Goal: Information Seeking & Learning: Learn about a topic

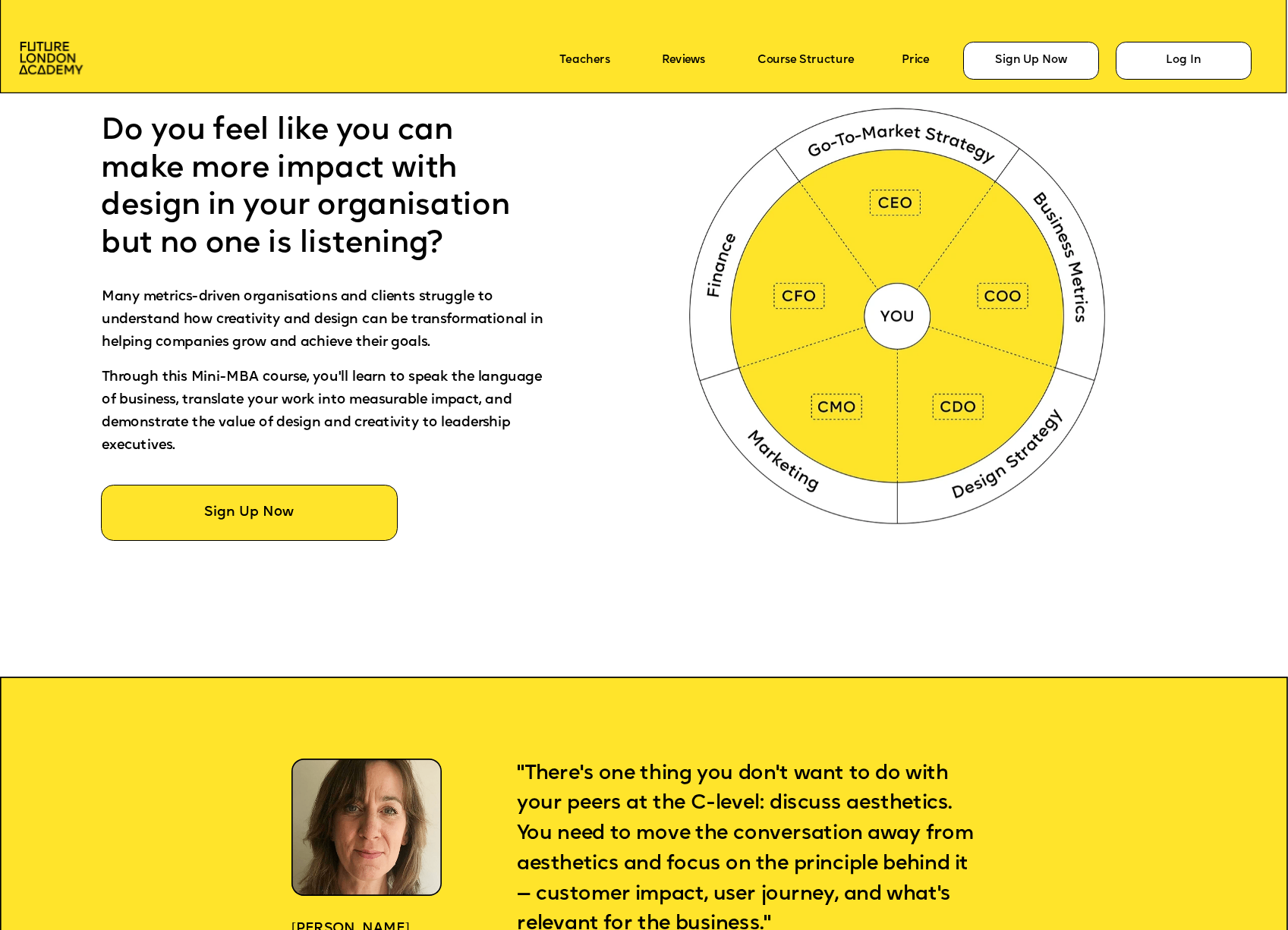
scroll to position [1016, 0]
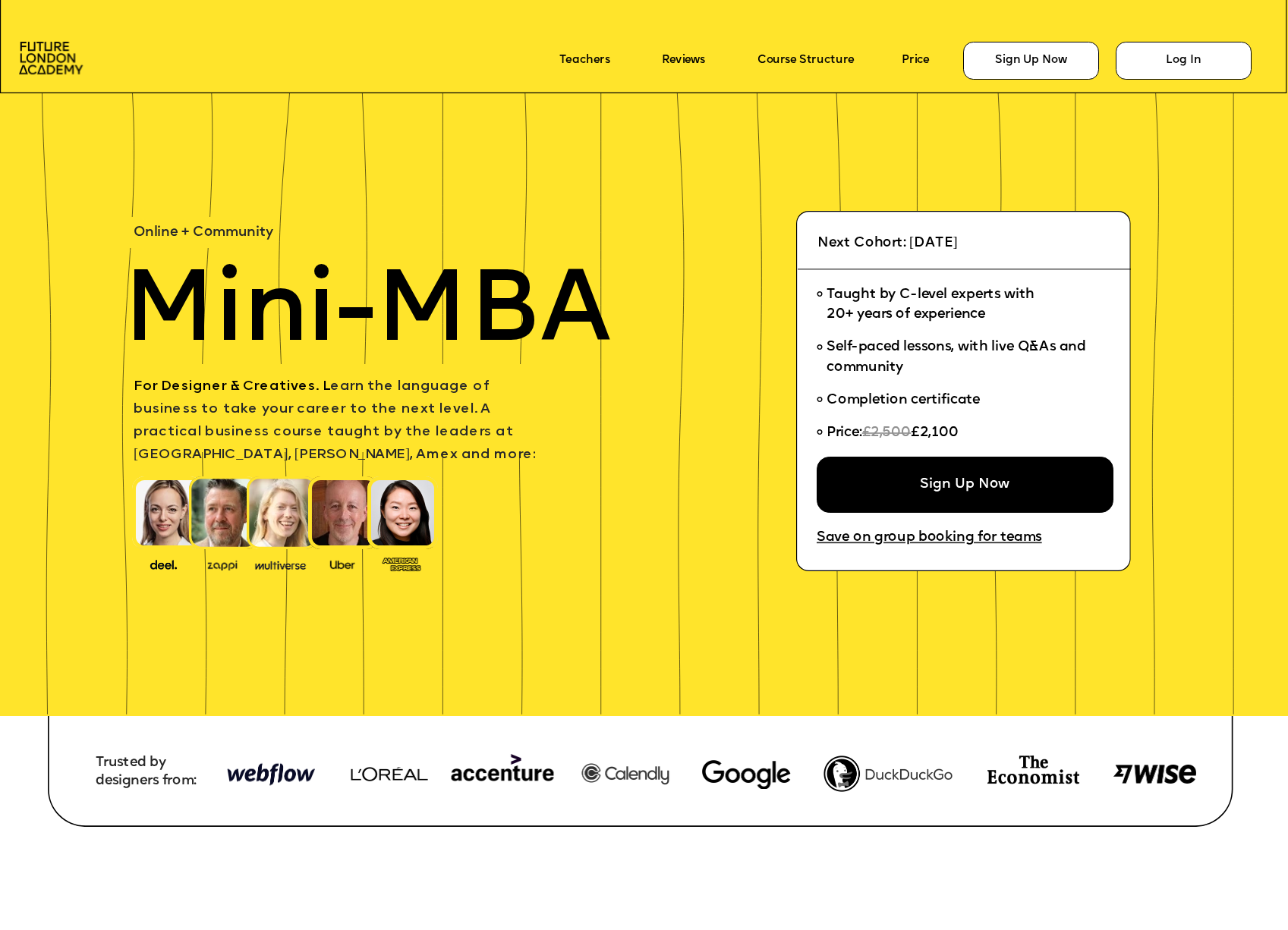
scroll to position [4351, 0]
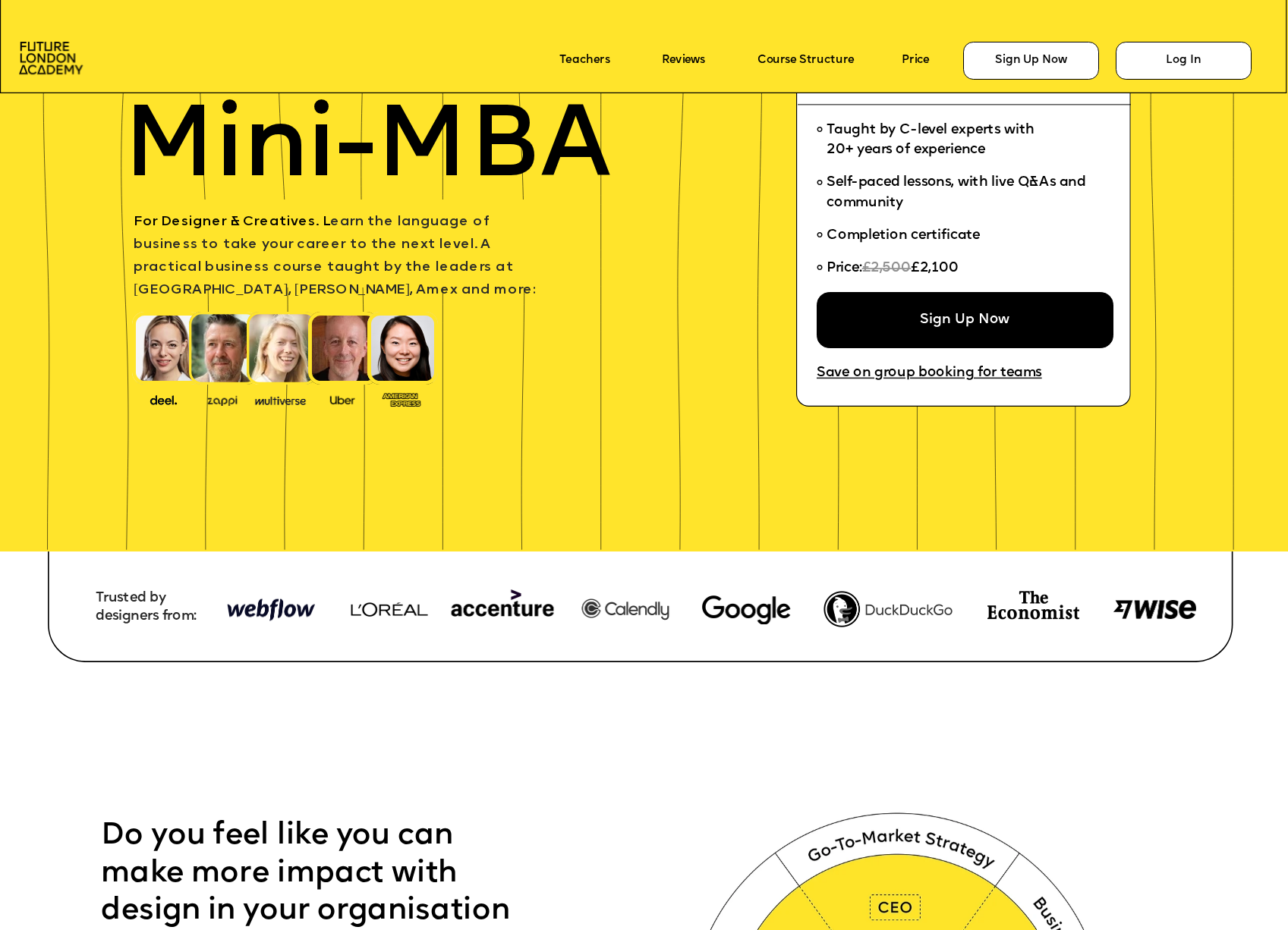
scroll to position [164, 0]
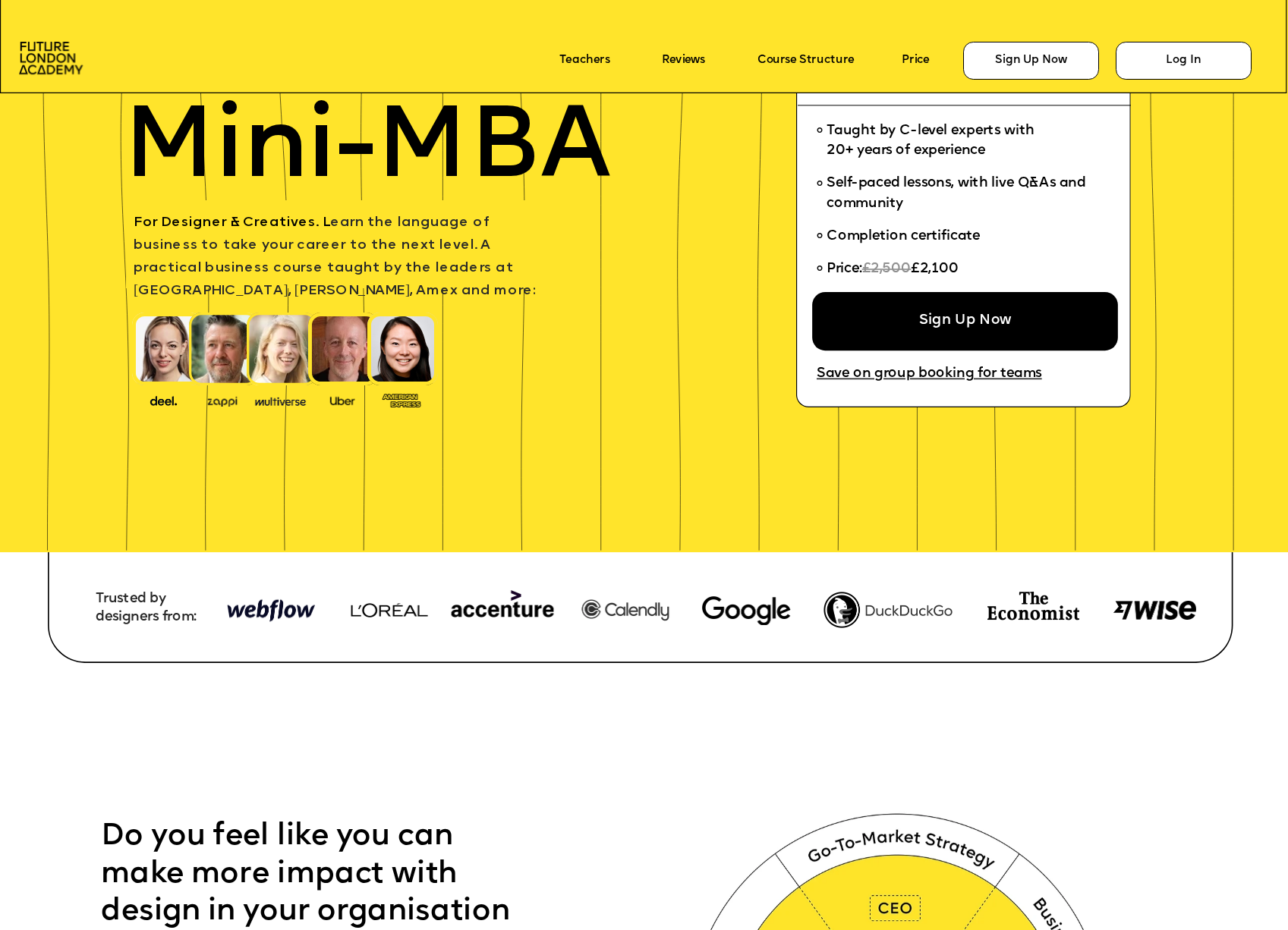
click at [972, 311] on div "Sign Up Now" at bounding box center [965, 320] width 306 height 58
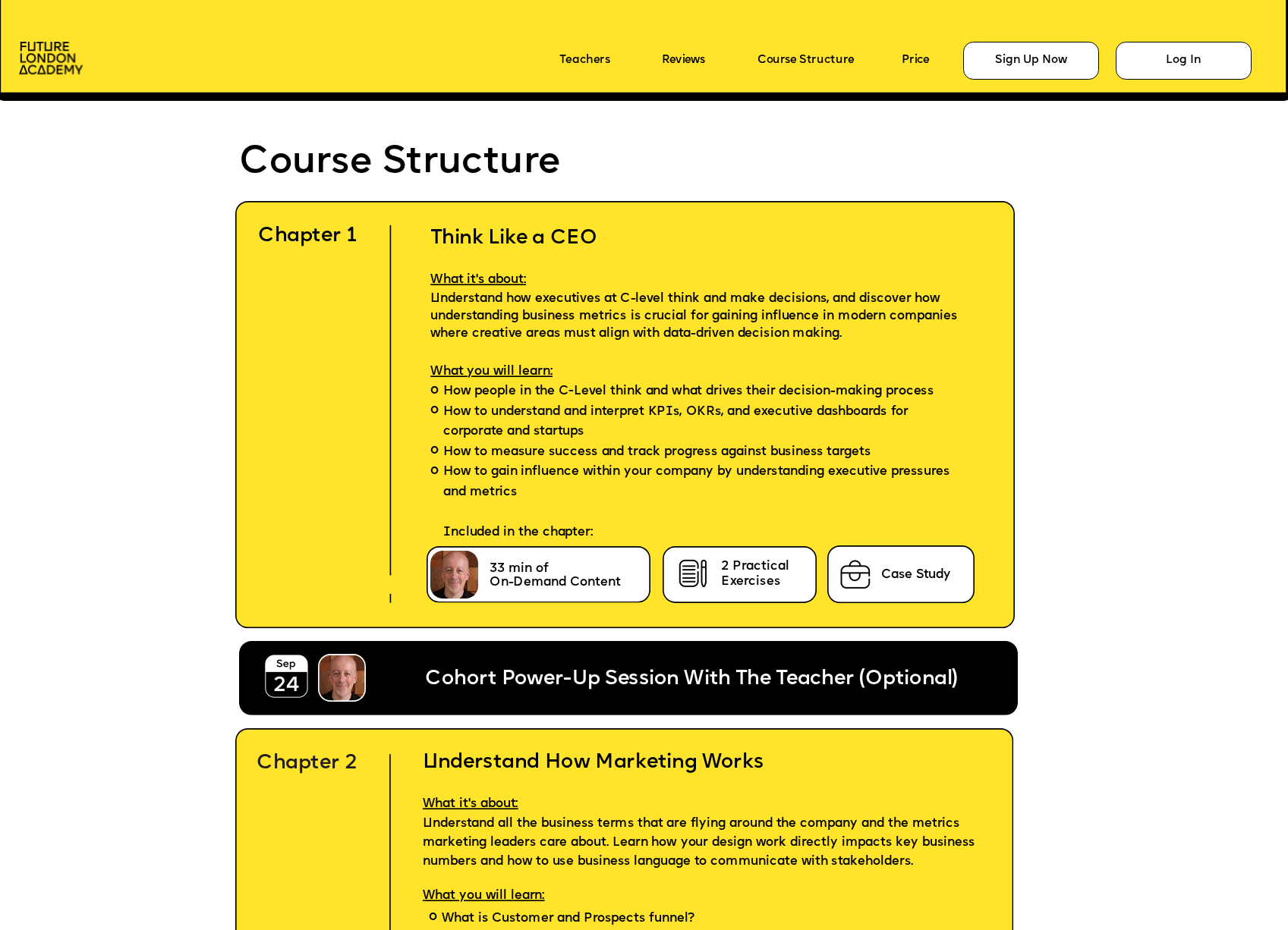
scroll to position [3822, 0]
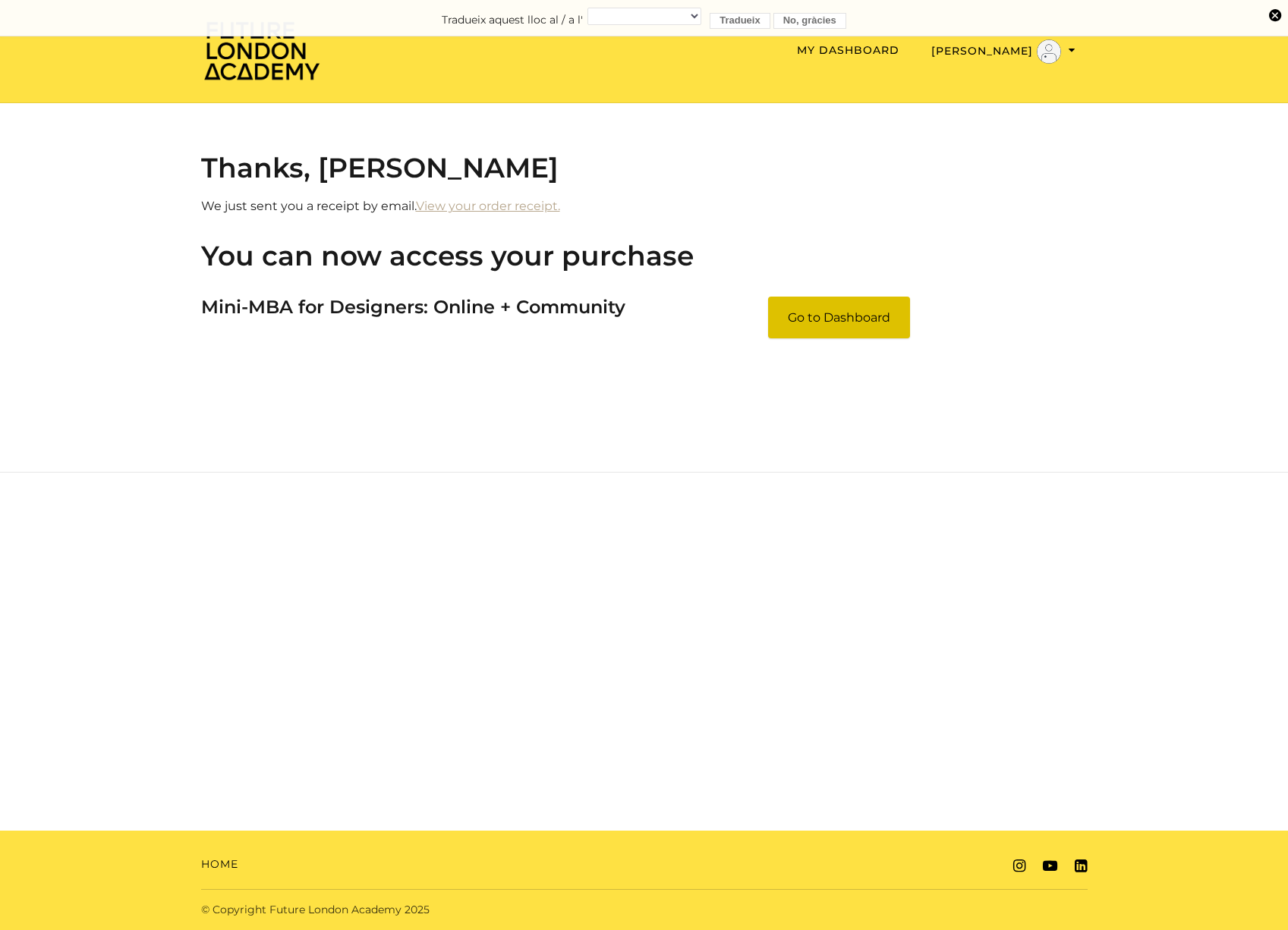
click at [840, 322] on link "Go to Dashboard" at bounding box center [839, 317] width 142 height 41
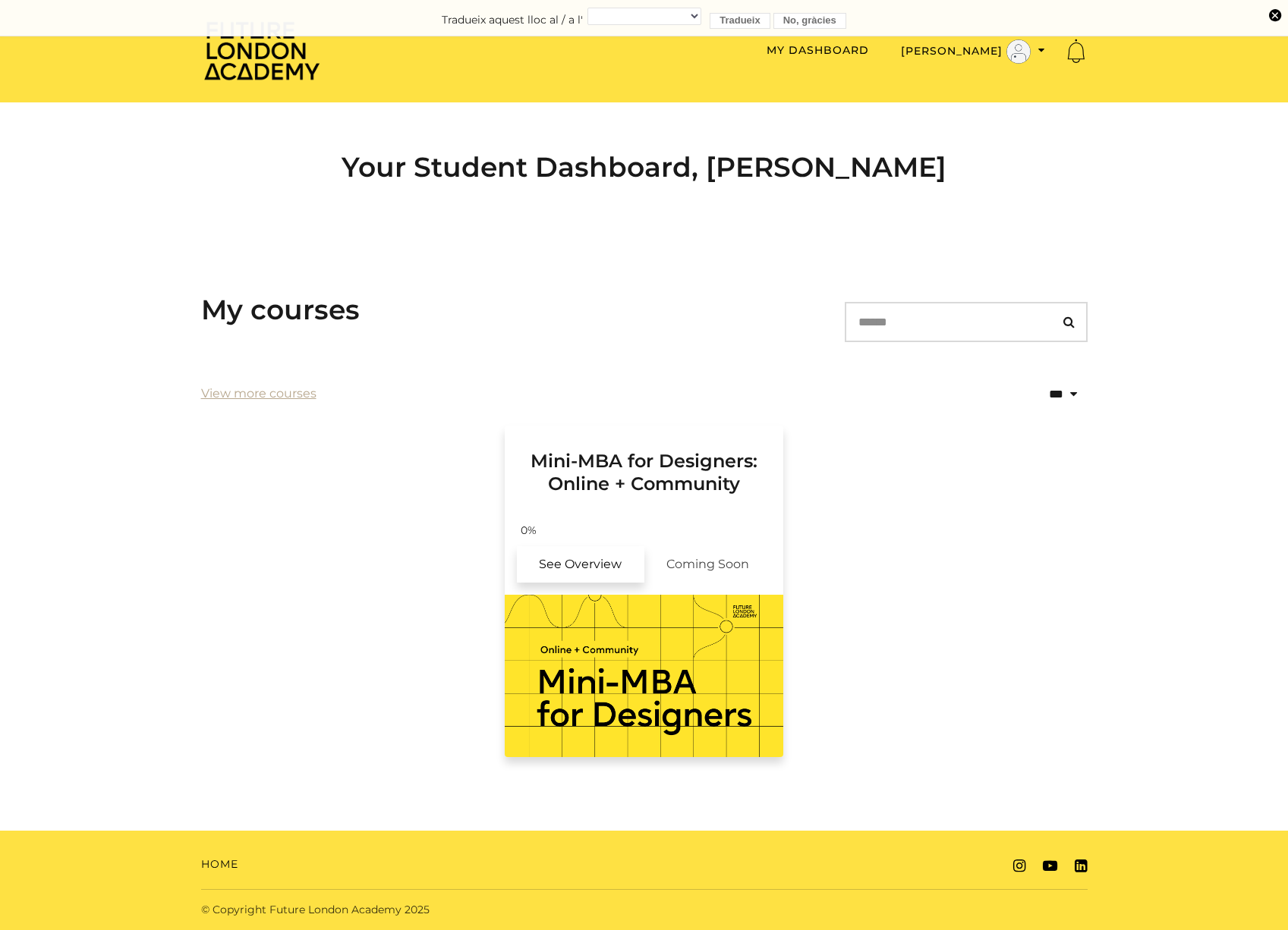
click at [567, 562] on link "See Overview" at bounding box center [581, 565] width 127 height 37
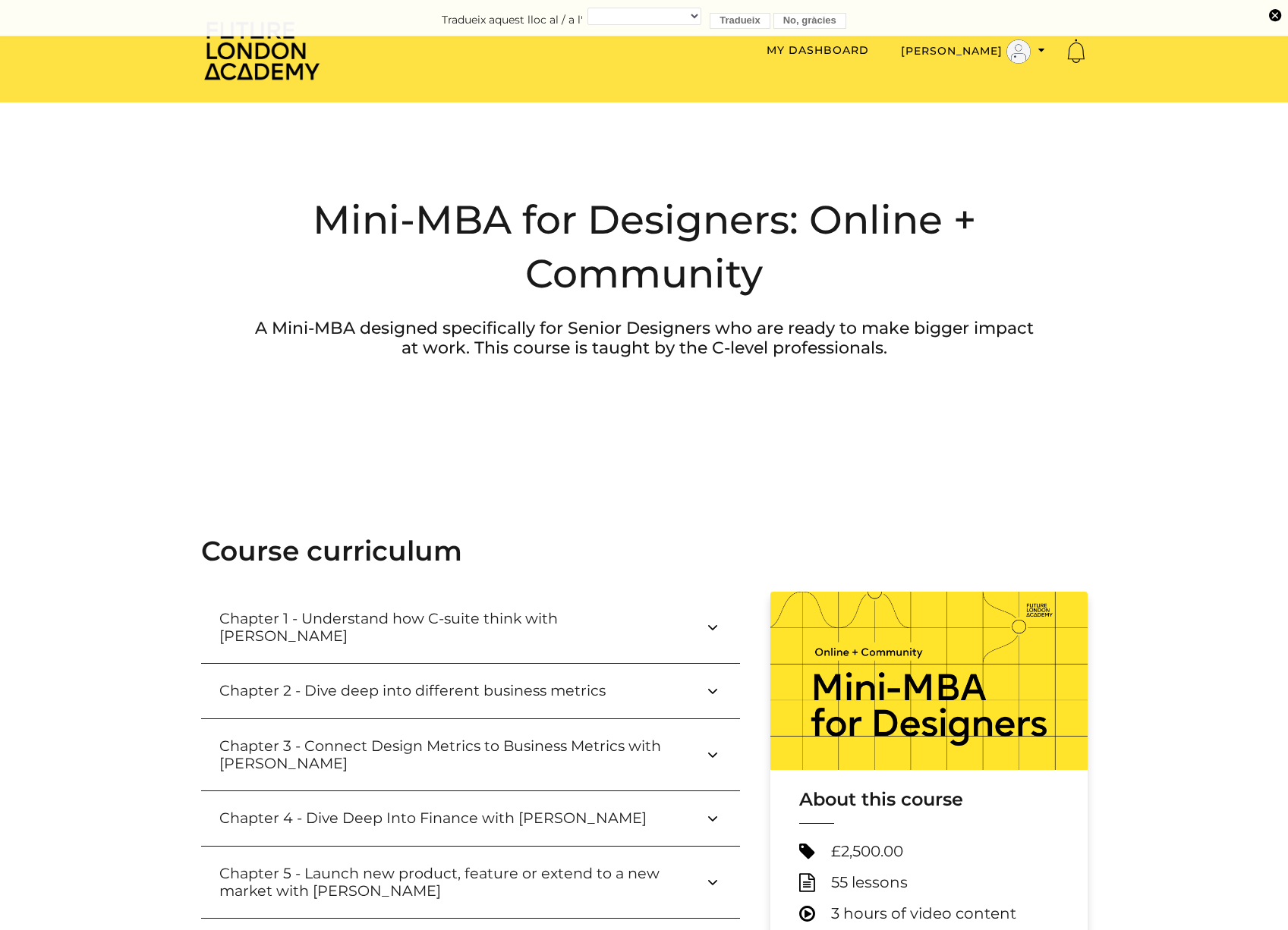
click at [711, 618] on icon at bounding box center [712, 627] width 18 height 18
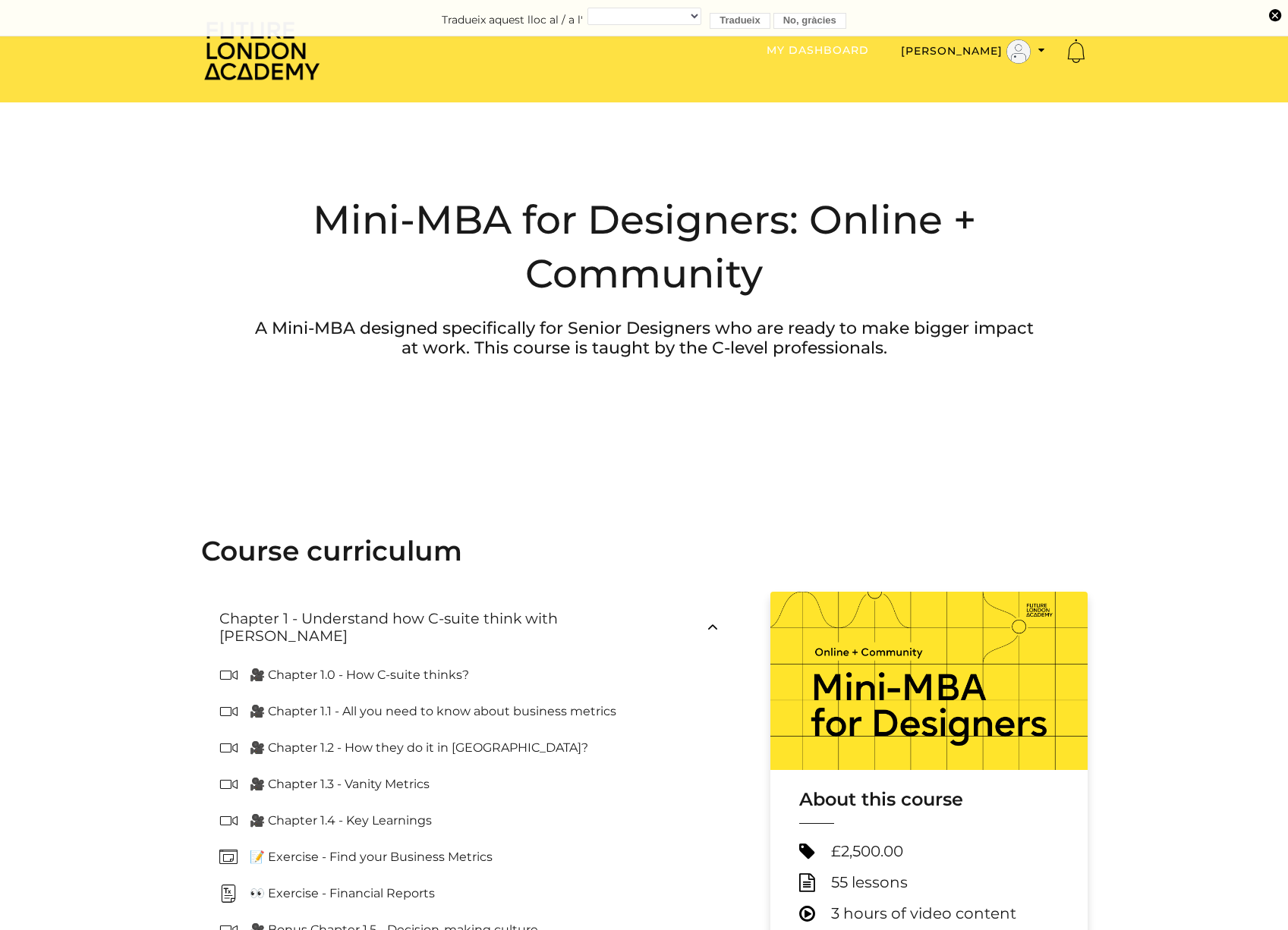
click at [869, 49] on link "My Dashboard" at bounding box center [817, 49] width 103 height 14
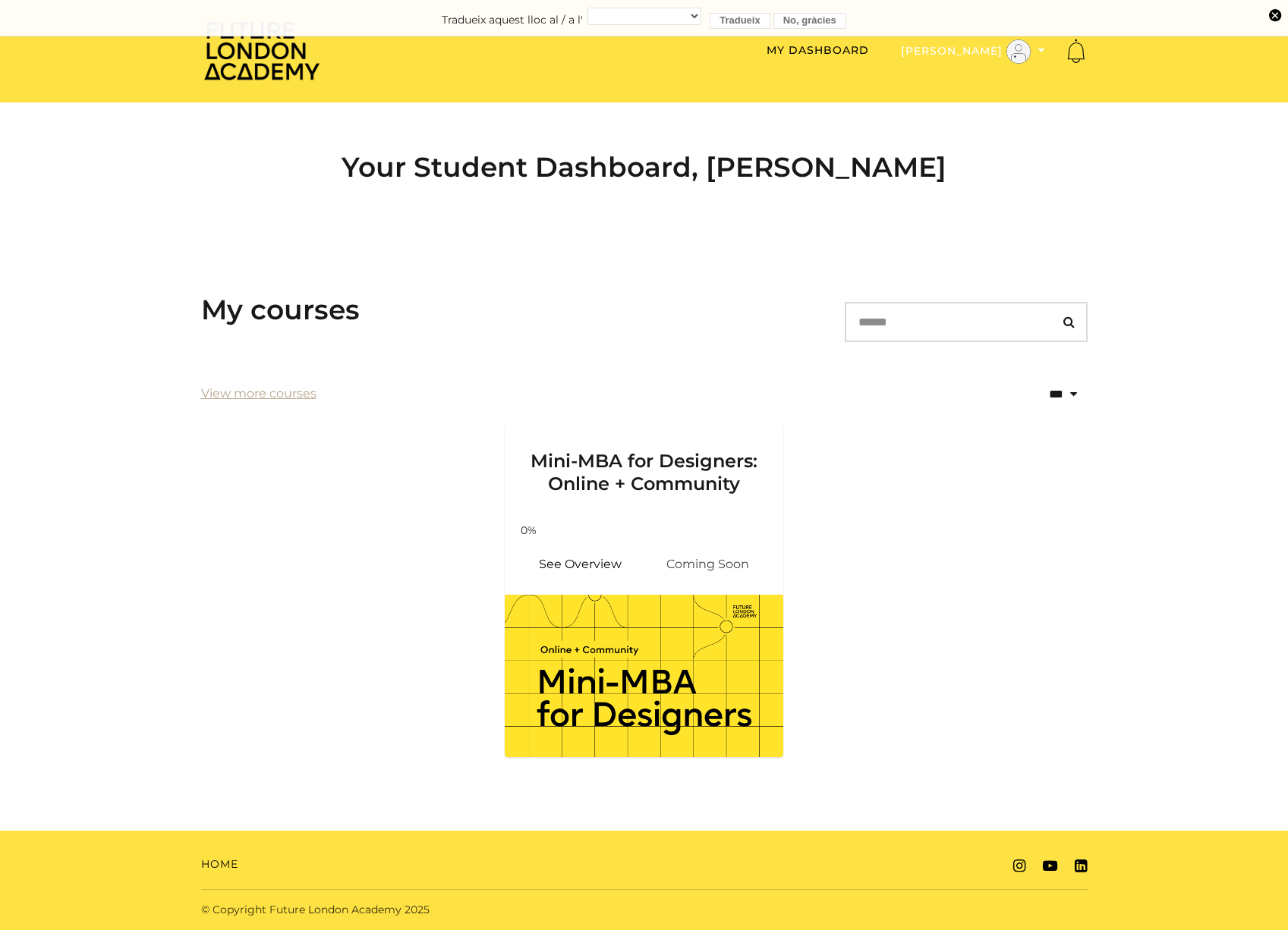
click at [954, 49] on button "[PERSON_NAME]" at bounding box center [973, 52] width 153 height 25
click at [964, 72] on link "My Account" at bounding box center [994, 76] width 134 height 24
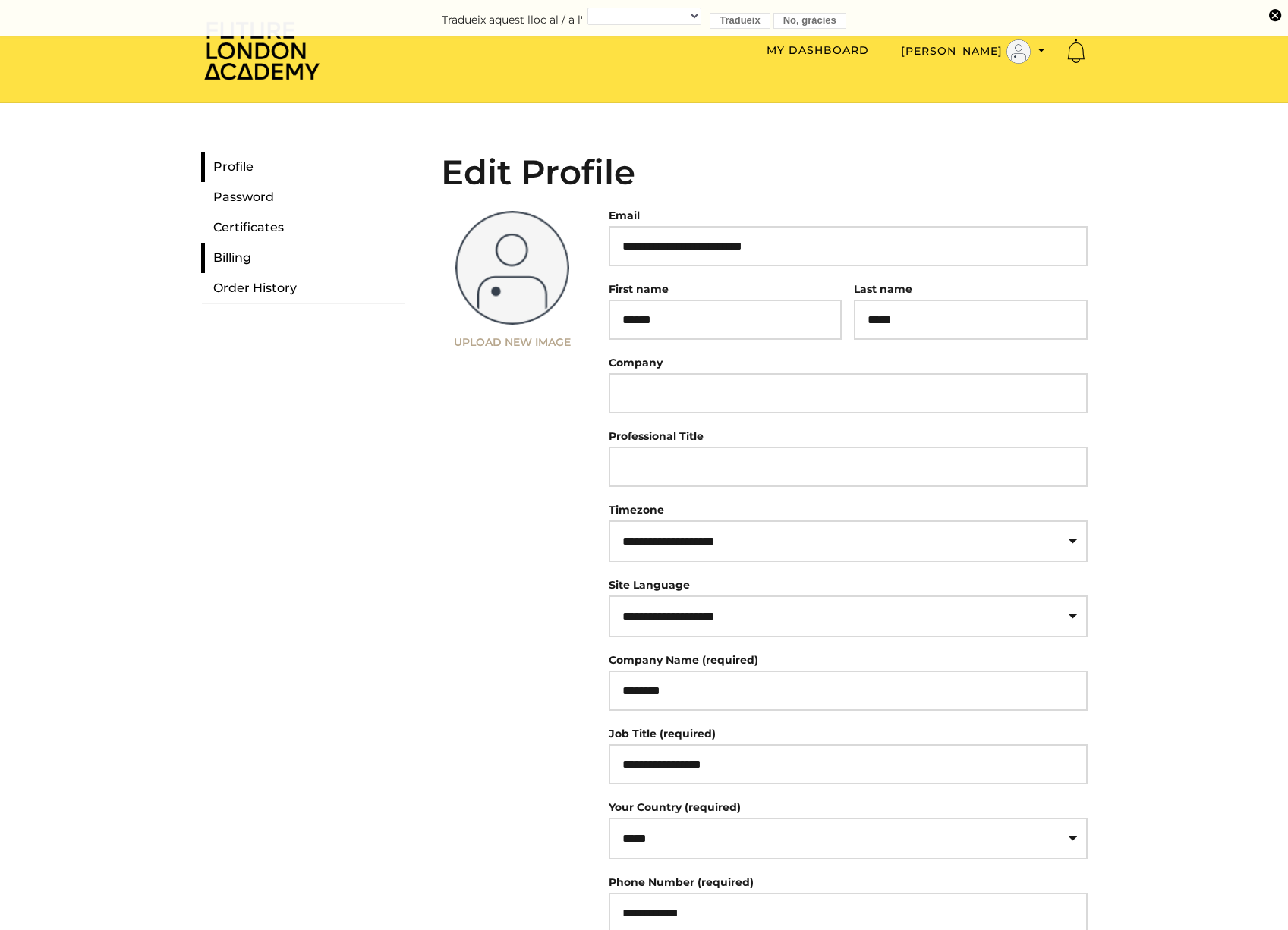
click at [237, 256] on link "Billing" at bounding box center [302, 258] width 203 height 30
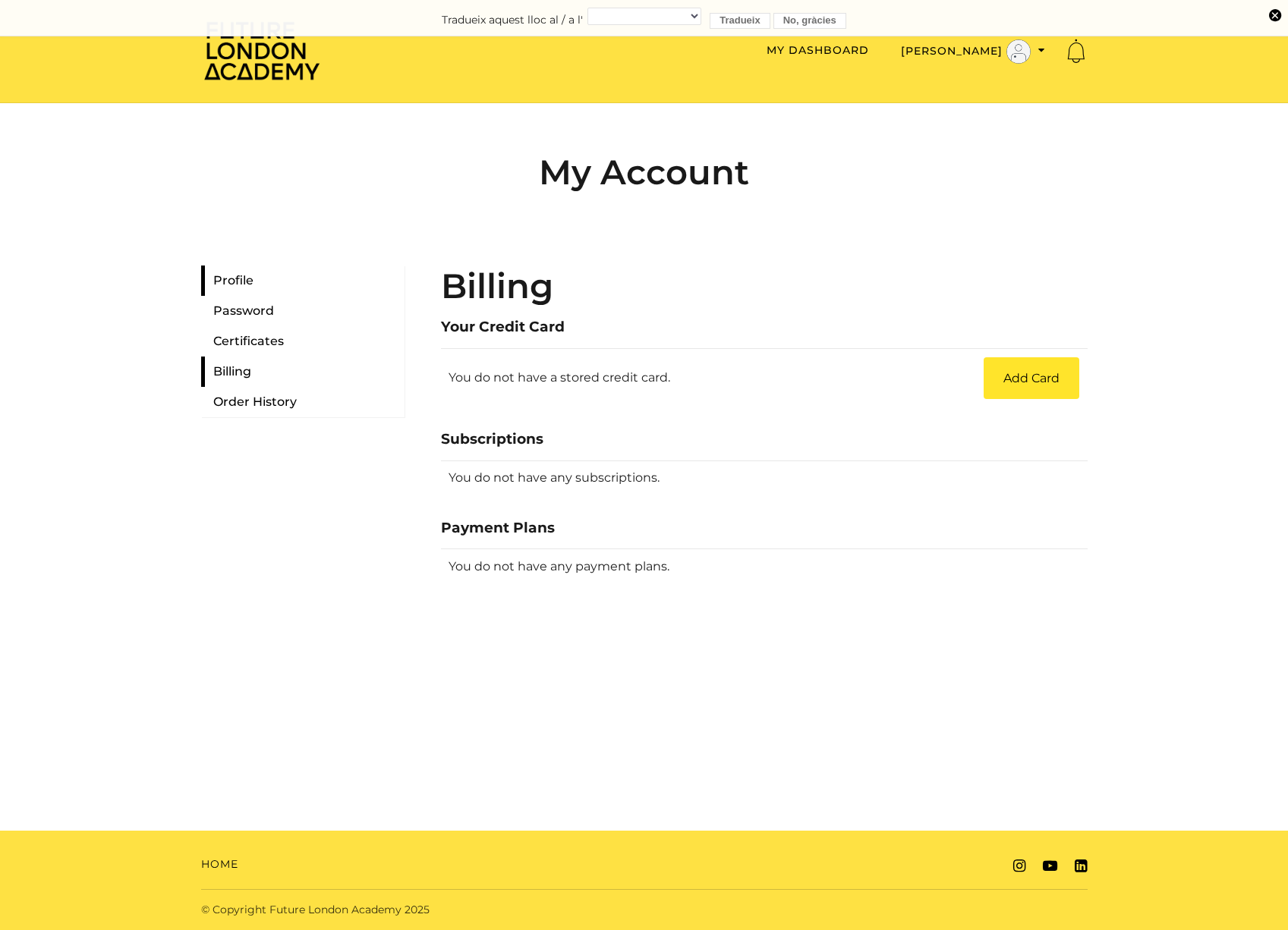
click at [246, 287] on link "Profile" at bounding box center [302, 280] width 203 height 30
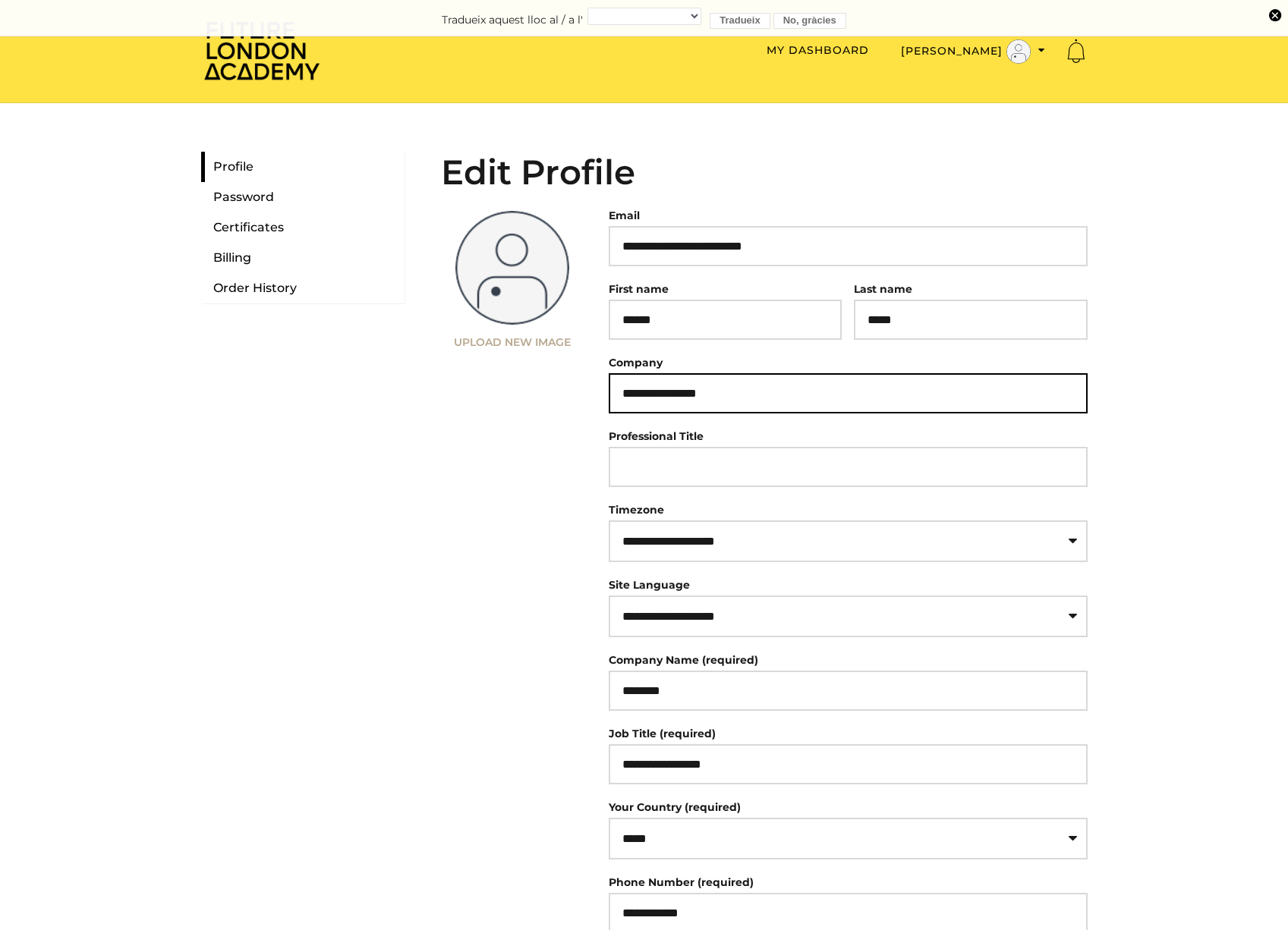
type input "**********"
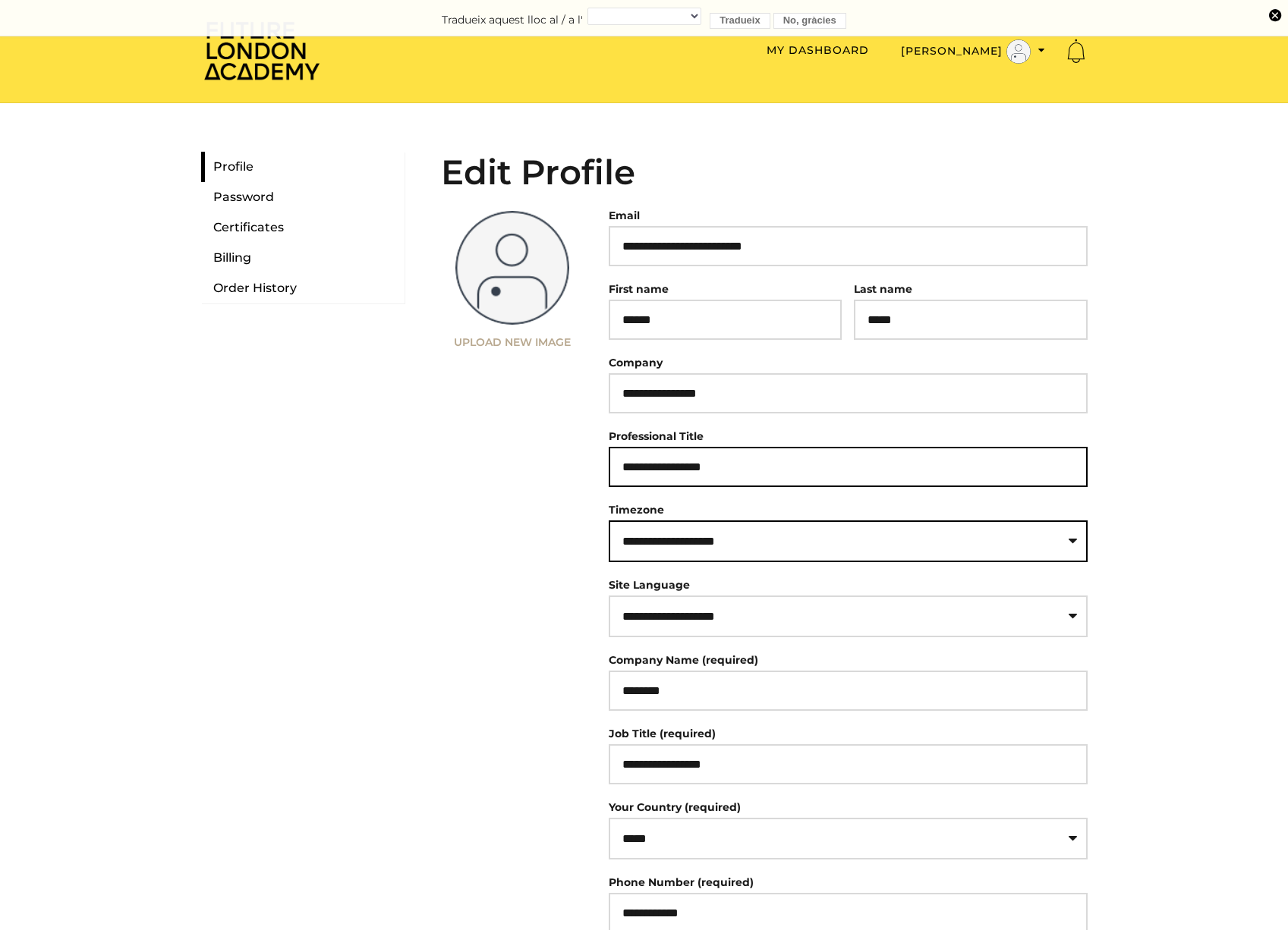
type input "**********"
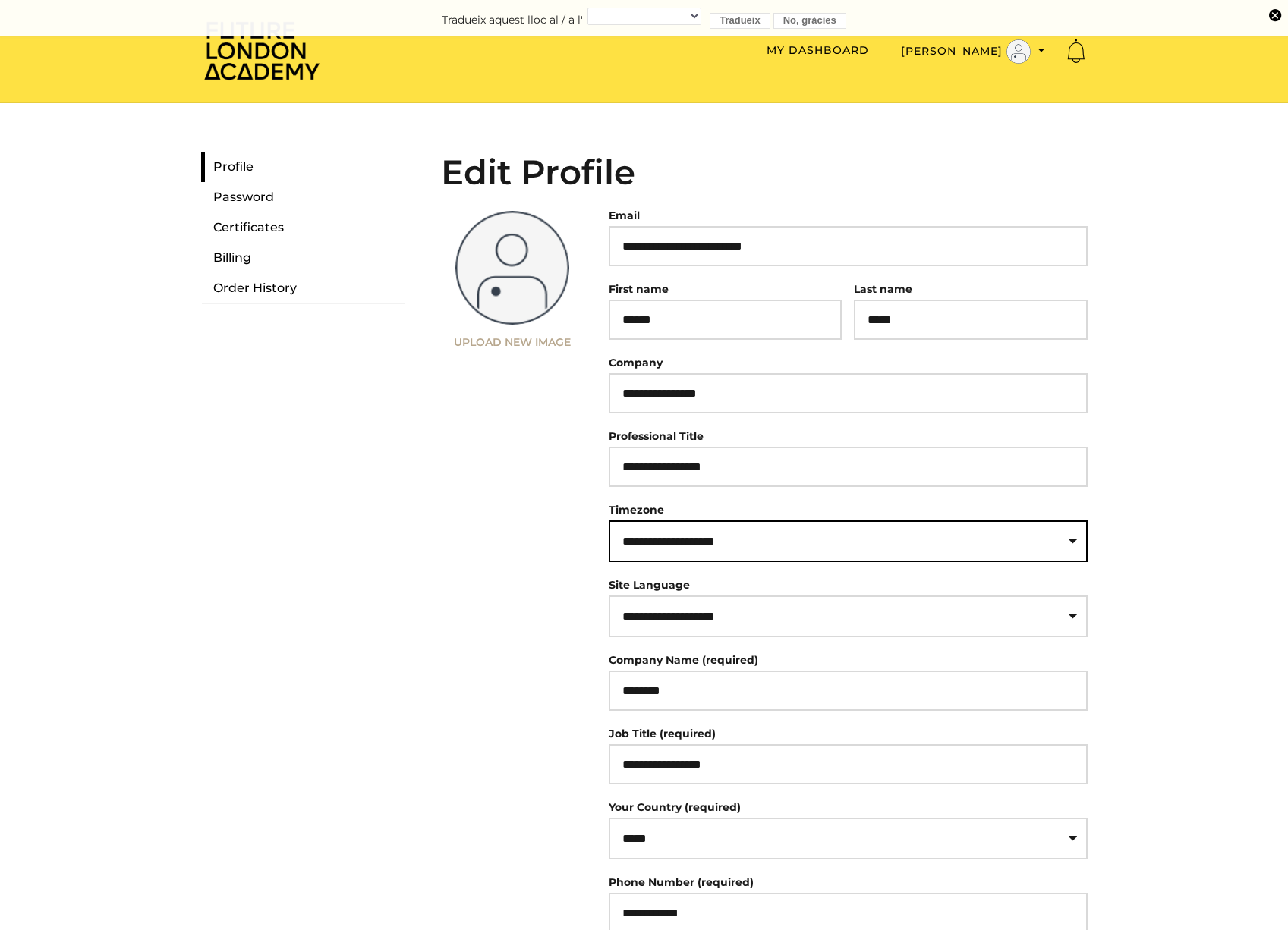
select select "**********"
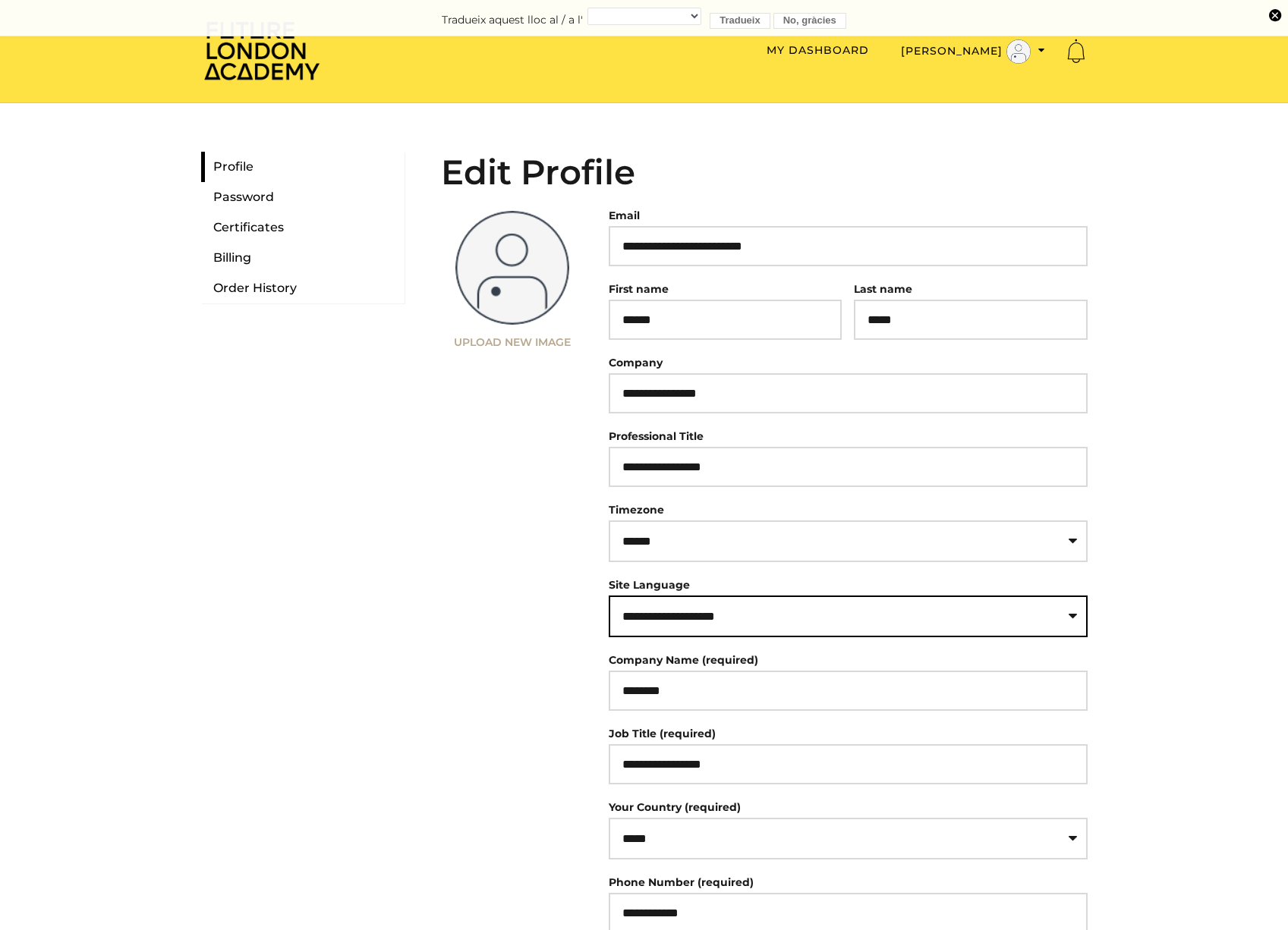
select select "**"
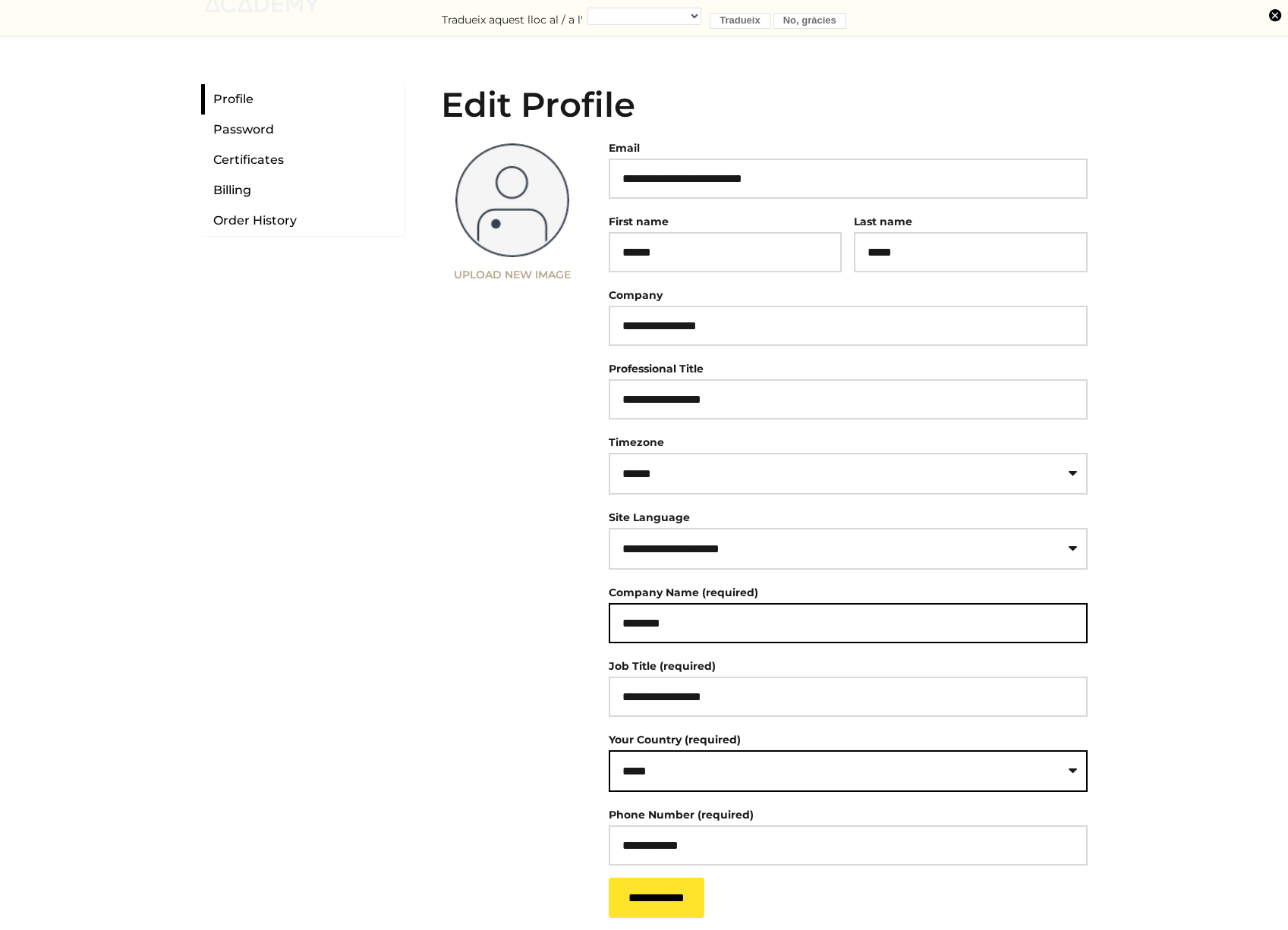
scroll to position [156, 0]
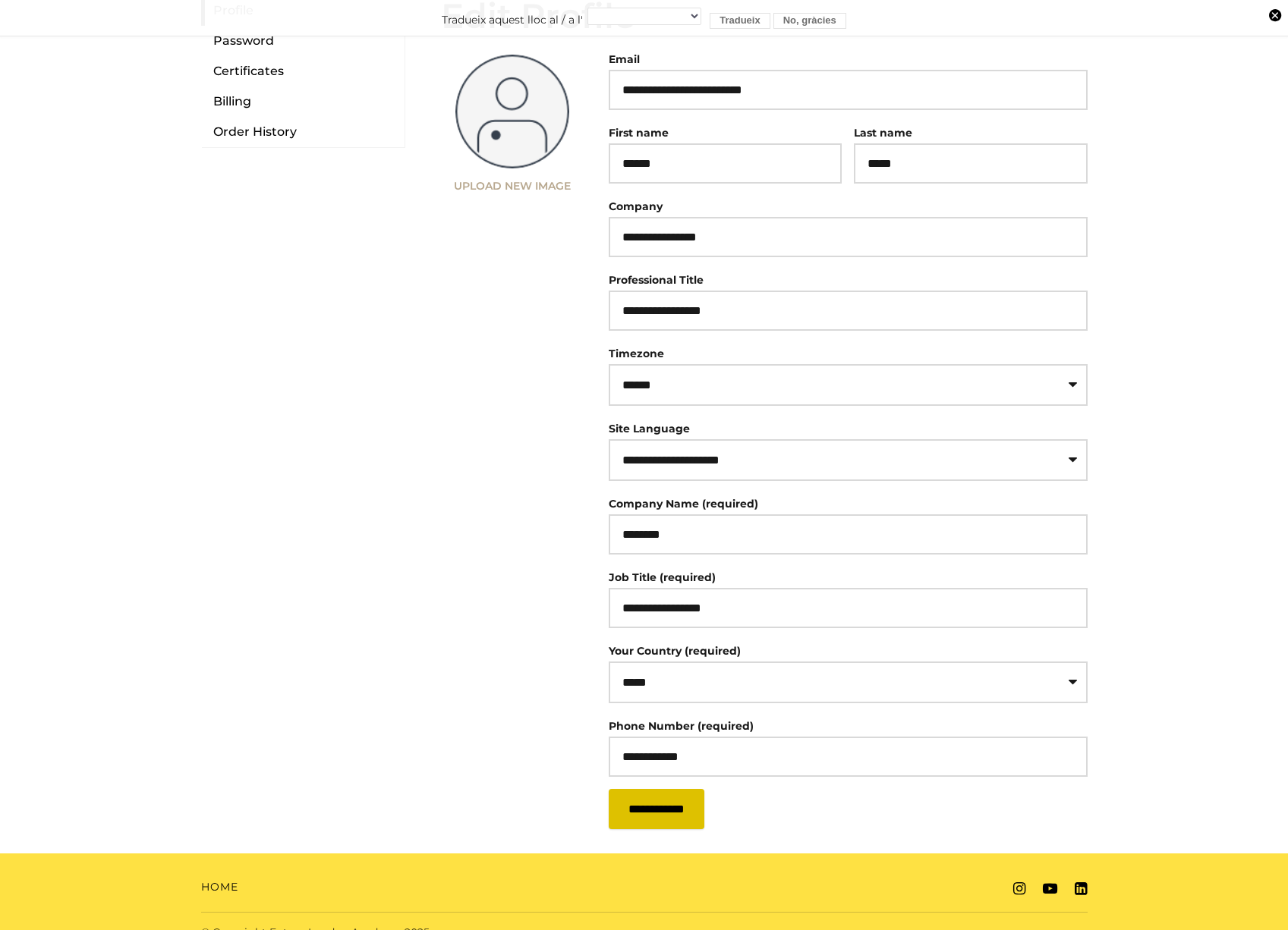
click at [675, 823] on input "**********" at bounding box center [656, 809] width 96 height 40
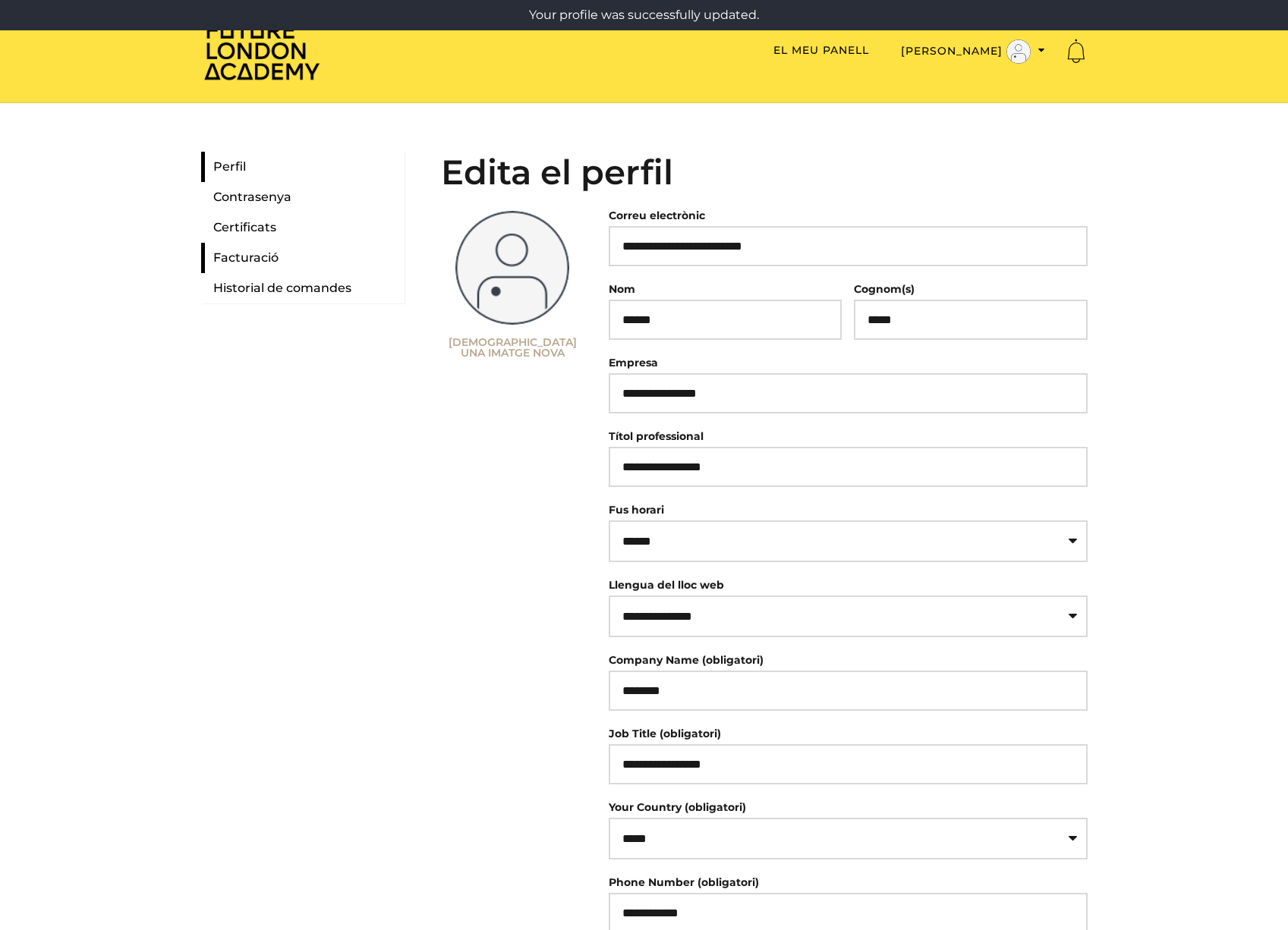
click at [256, 259] on link "Facturació" at bounding box center [302, 258] width 203 height 30
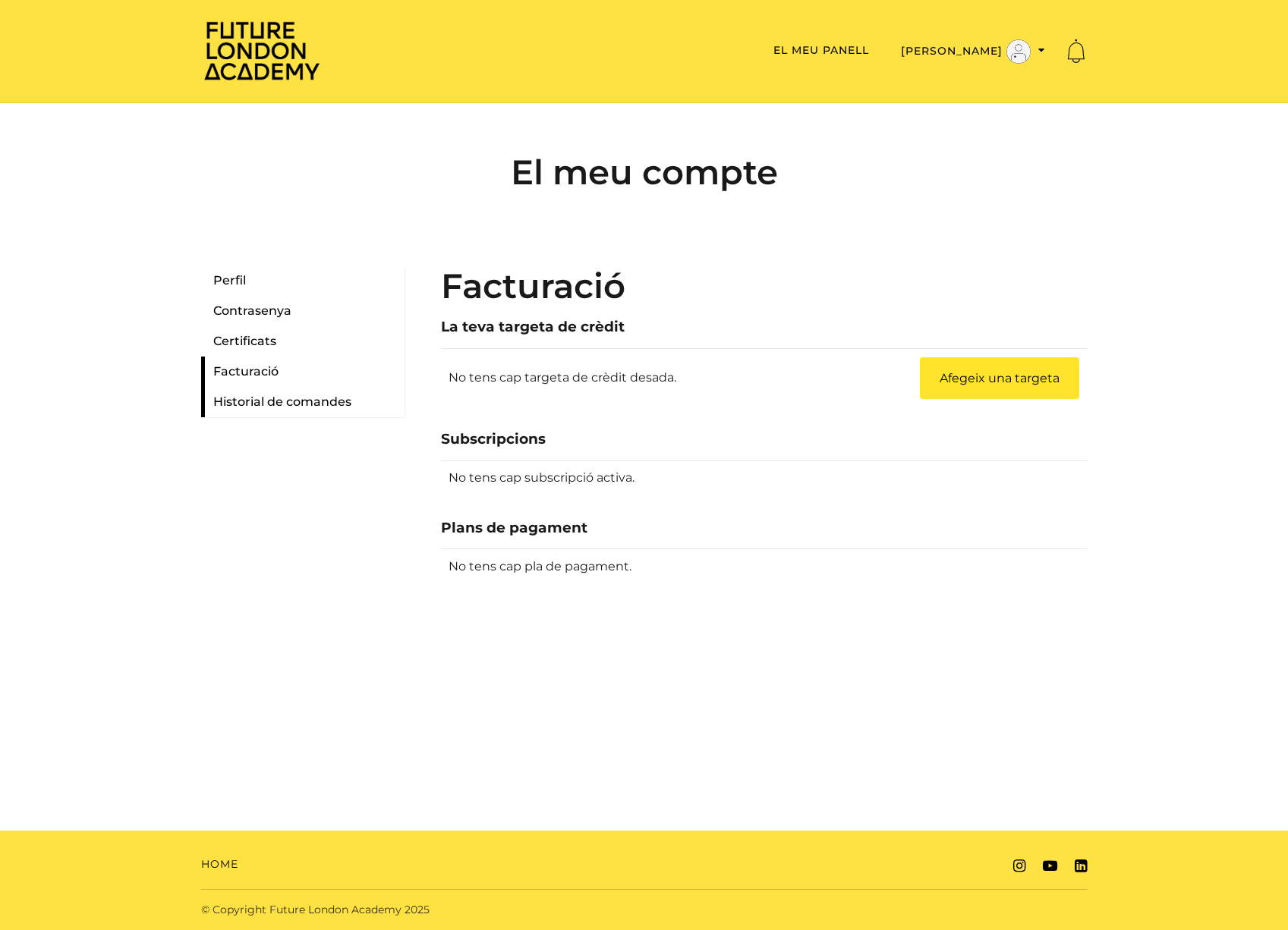
click at [260, 401] on link "Historial de comandes" at bounding box center [302, 402] width 203 height 30
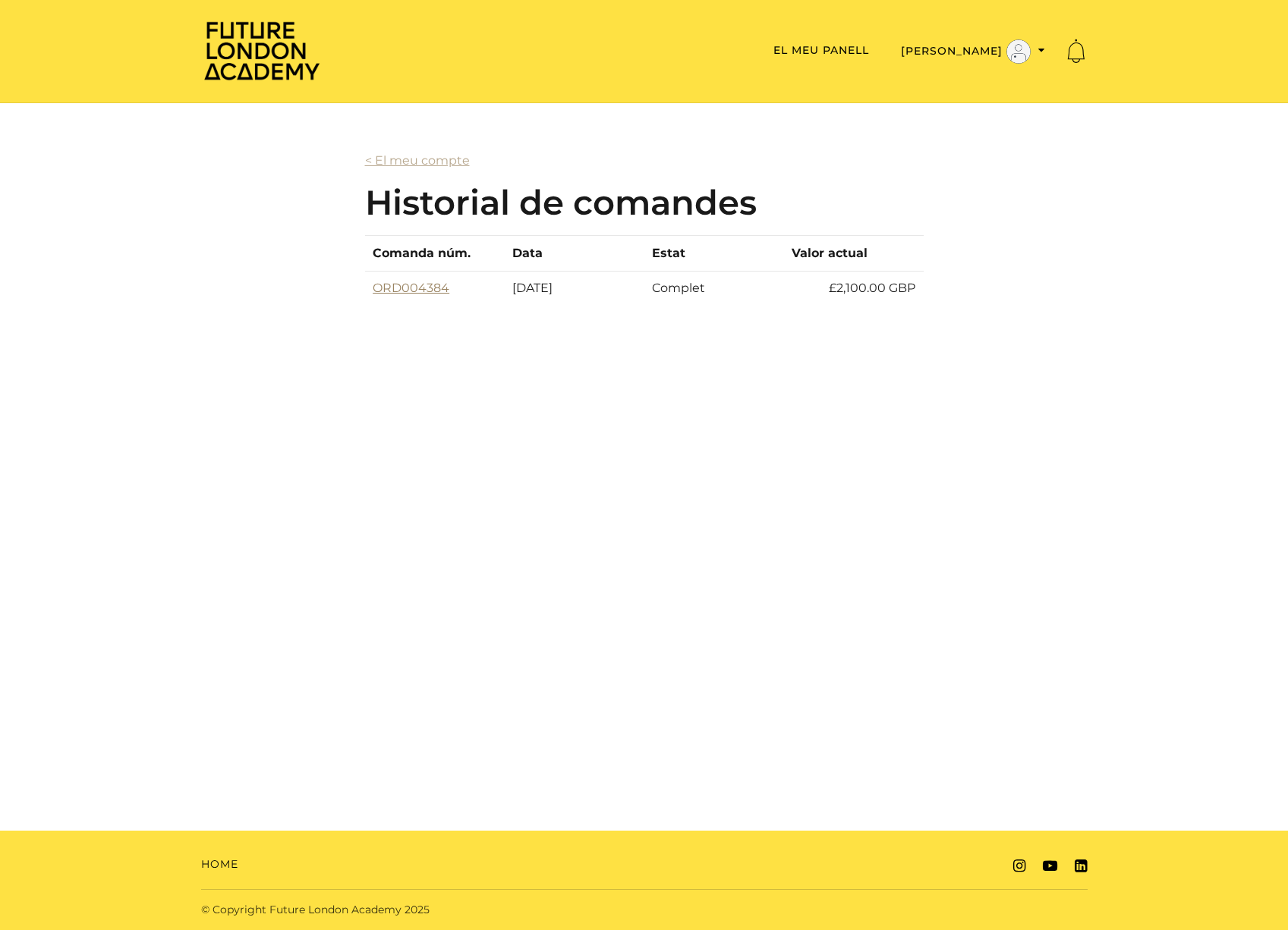
click at [422, 282] on link "ORD004384" at bounding box center [411, 287] width 76 height 14
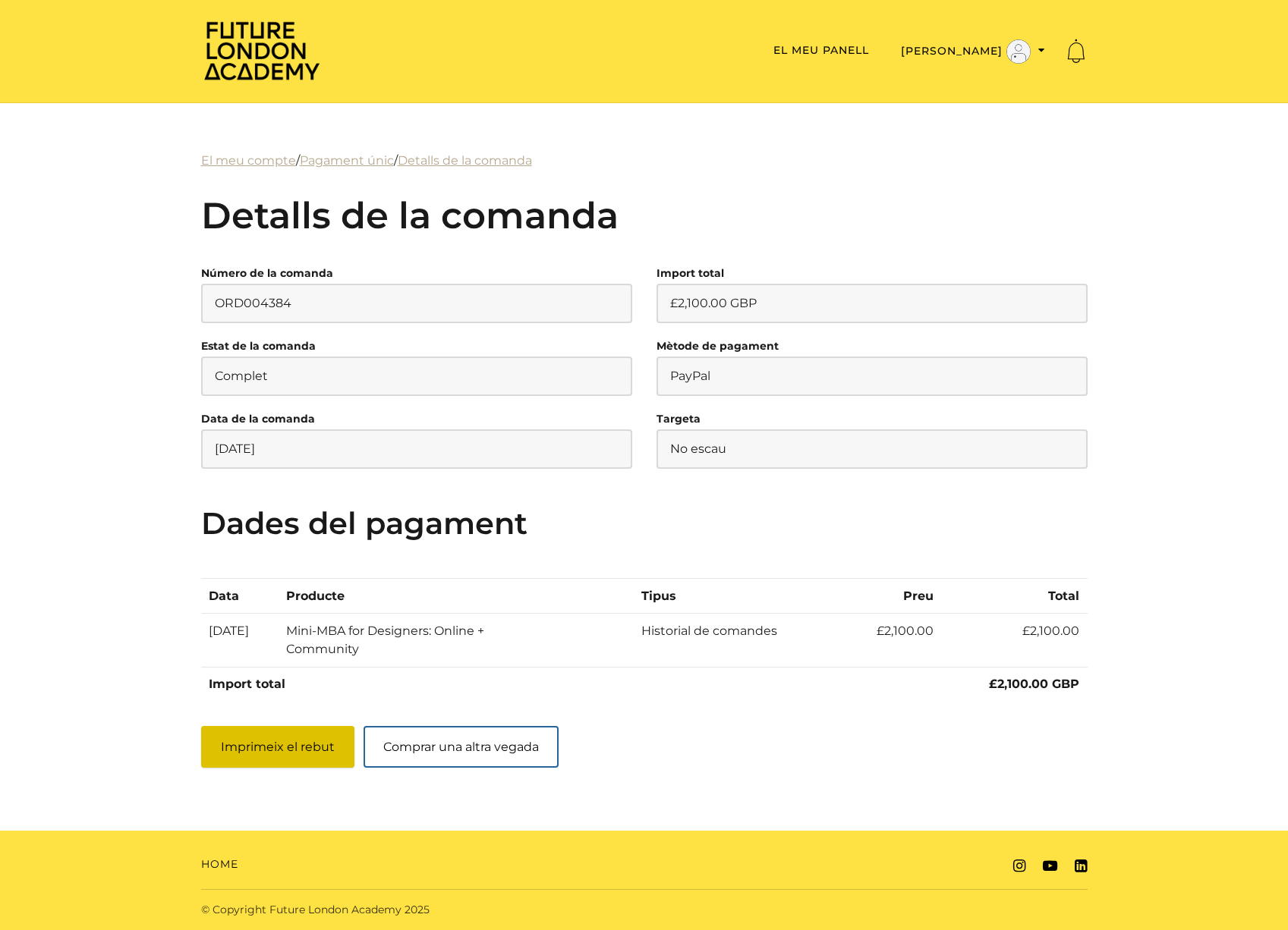
click at [264, 743] on button "Imprimeix el rebut" at bounding box center [277, 747] width 153 height 41
click at [869, 49] on link "El meu panell" at bounding box center [821, 49] width 96 height 14
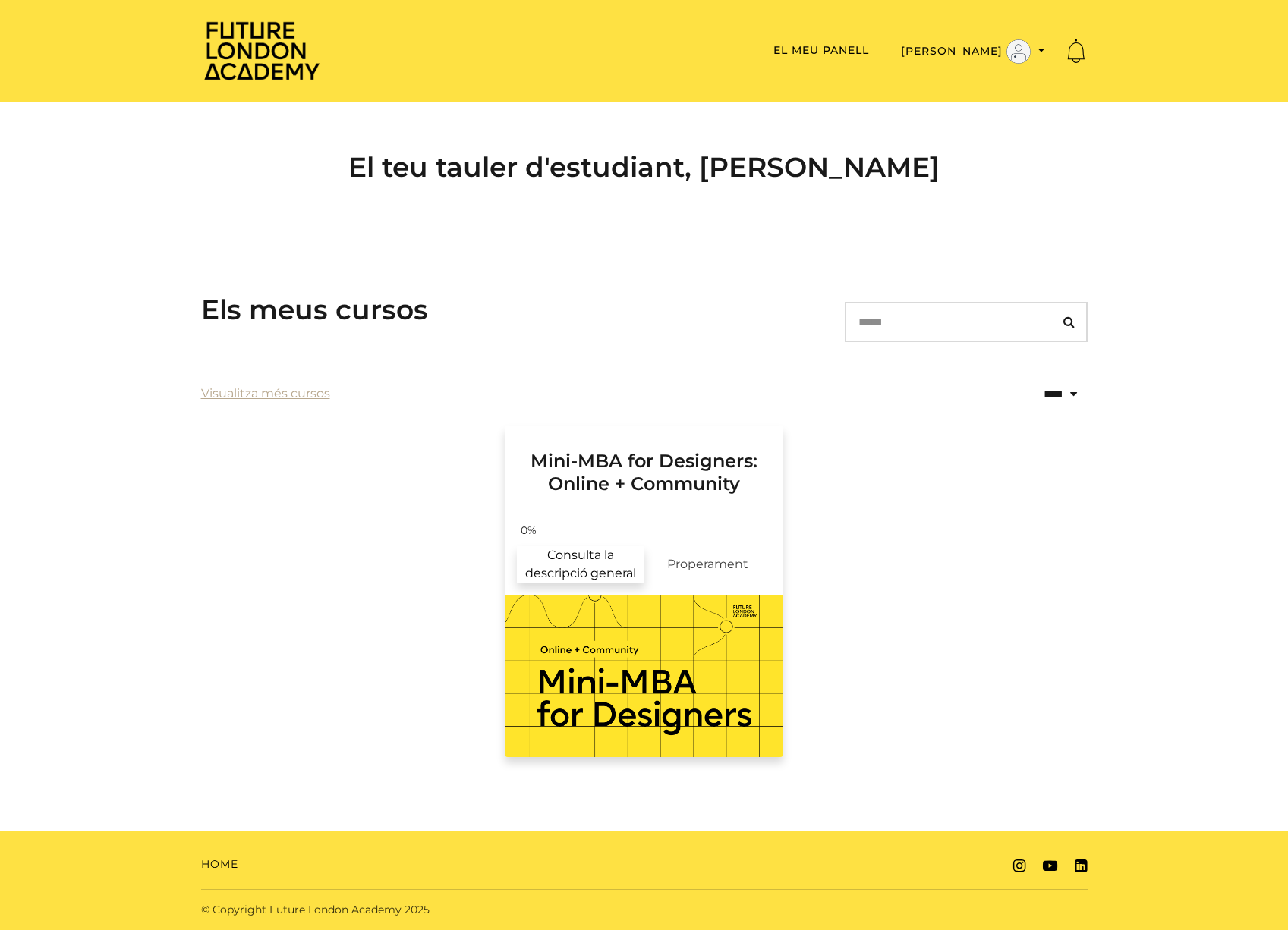
click at [580, 563] on link "Consulta la descripció general" at bounding box center [581, 565] width 127 height 37
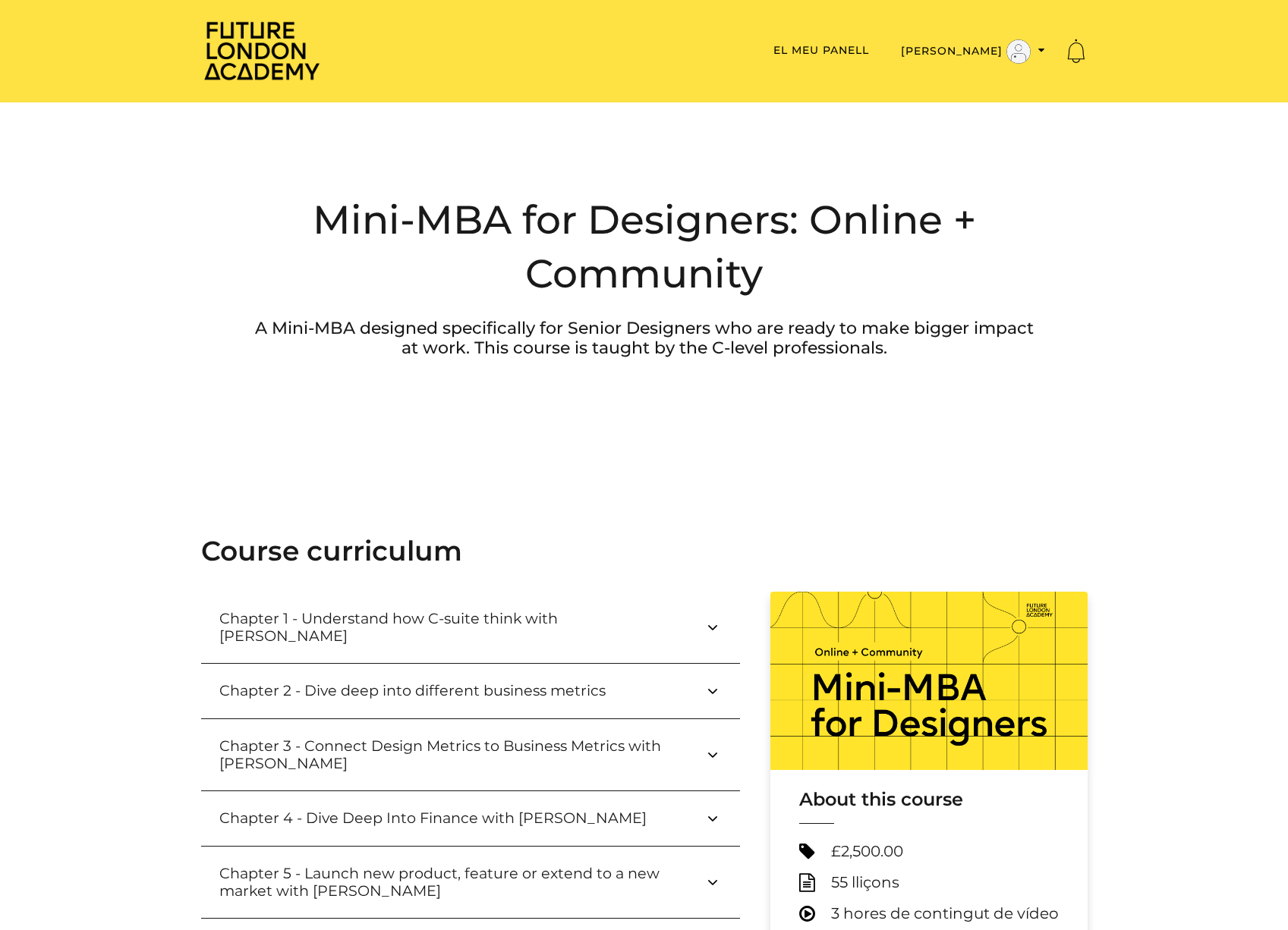
click at [618, 618] on h3 "Chapter 1 - Understand how C-suite think with Paul Wright" at bounding box center [461, 627] width 484 height 35
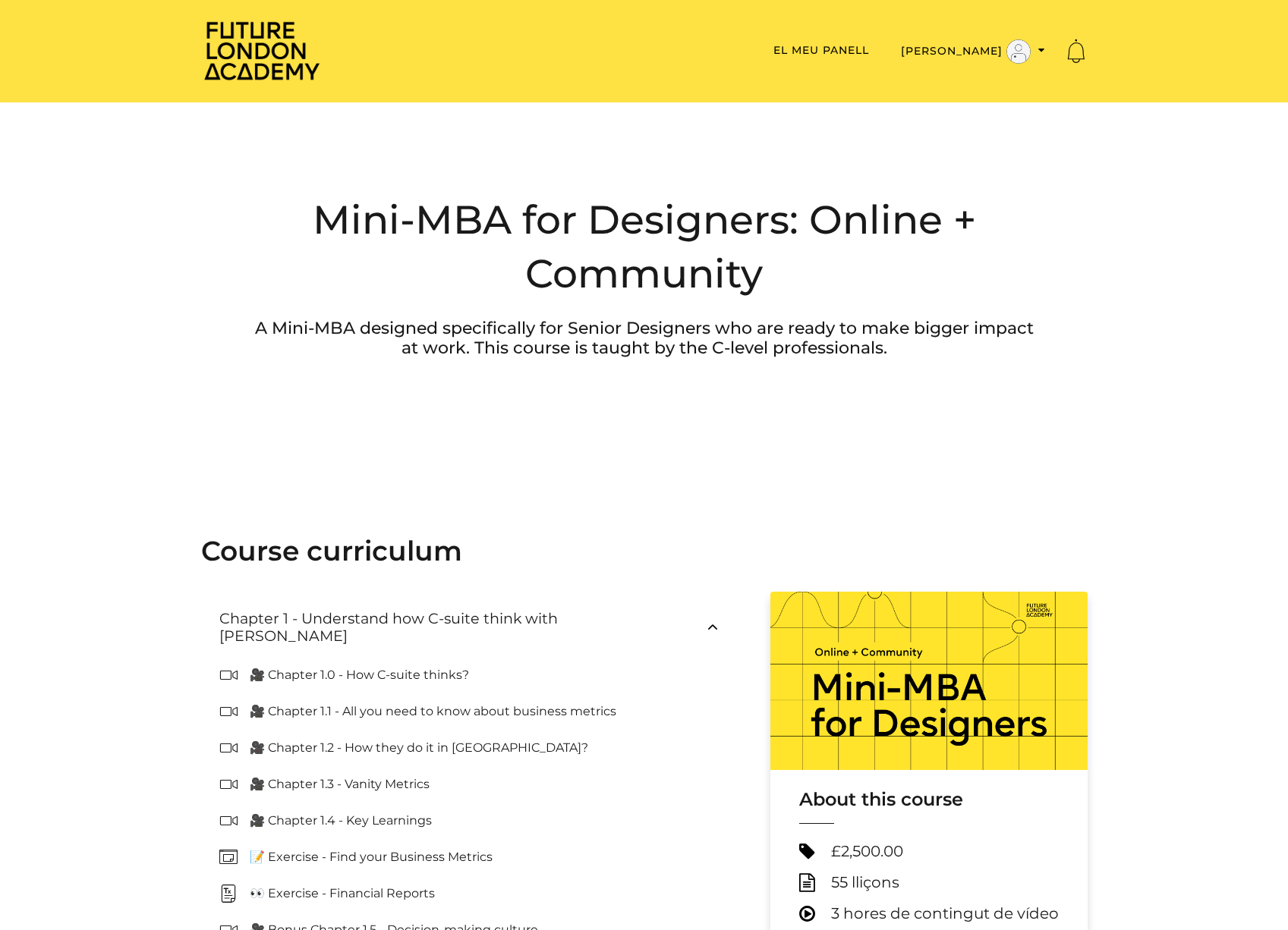
click at [402, 666] on p "🎥 Chapter 1.0 - How C-suite thinks?" at bounding box center [365, 674] width 232 height 18
click at [235, 666] on icon at bounding box center [234, 674] width 30 height 18
click at [228, 666] on icon at bounding box center [234, 674] width 30 height 18
click at [254, 666] on p "🎥 Chapter 1.0 - How C-suite thinks?" at bounding box center [365, 674] width 232 height 18
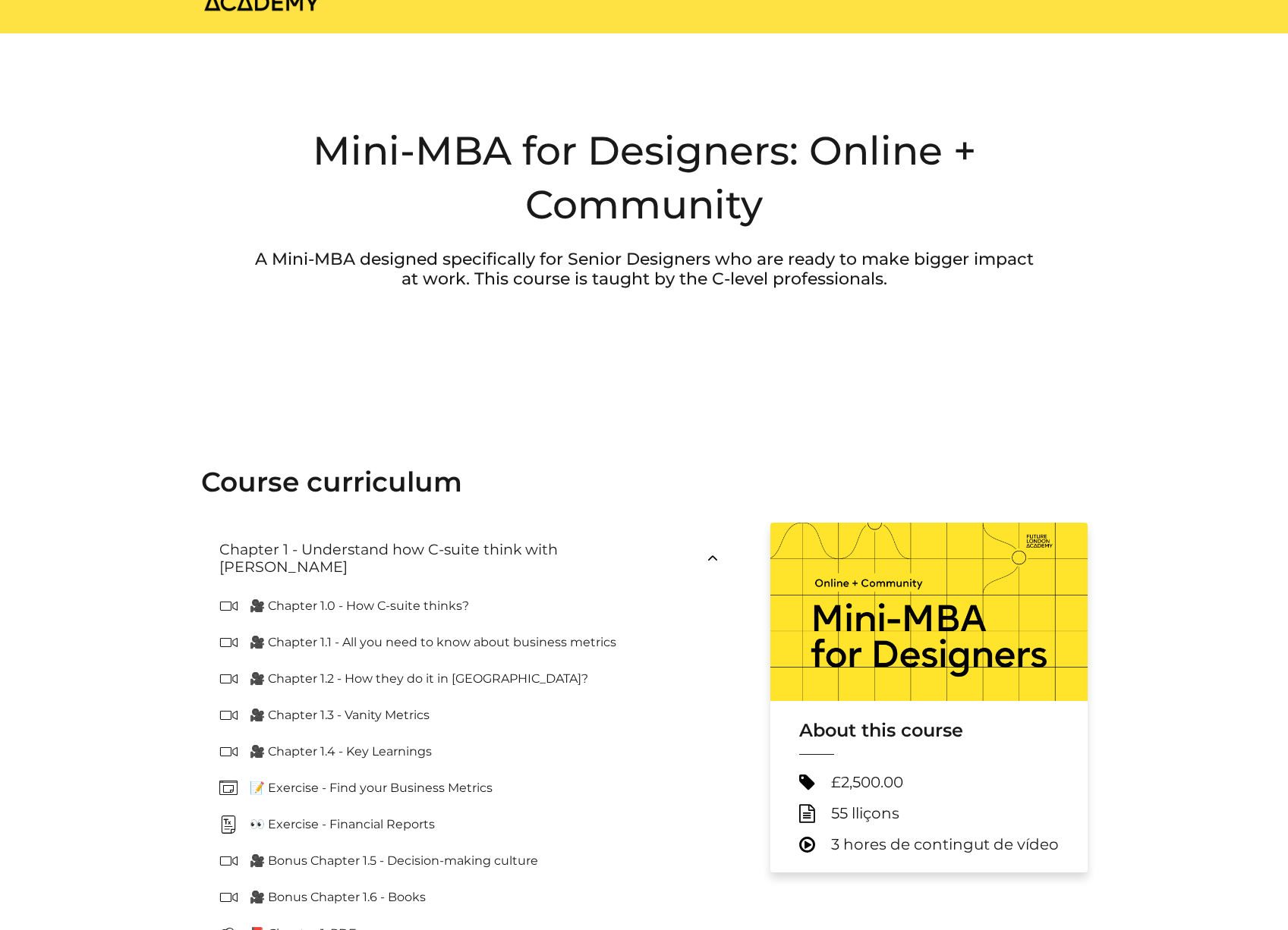
scroll to position [80, 0]
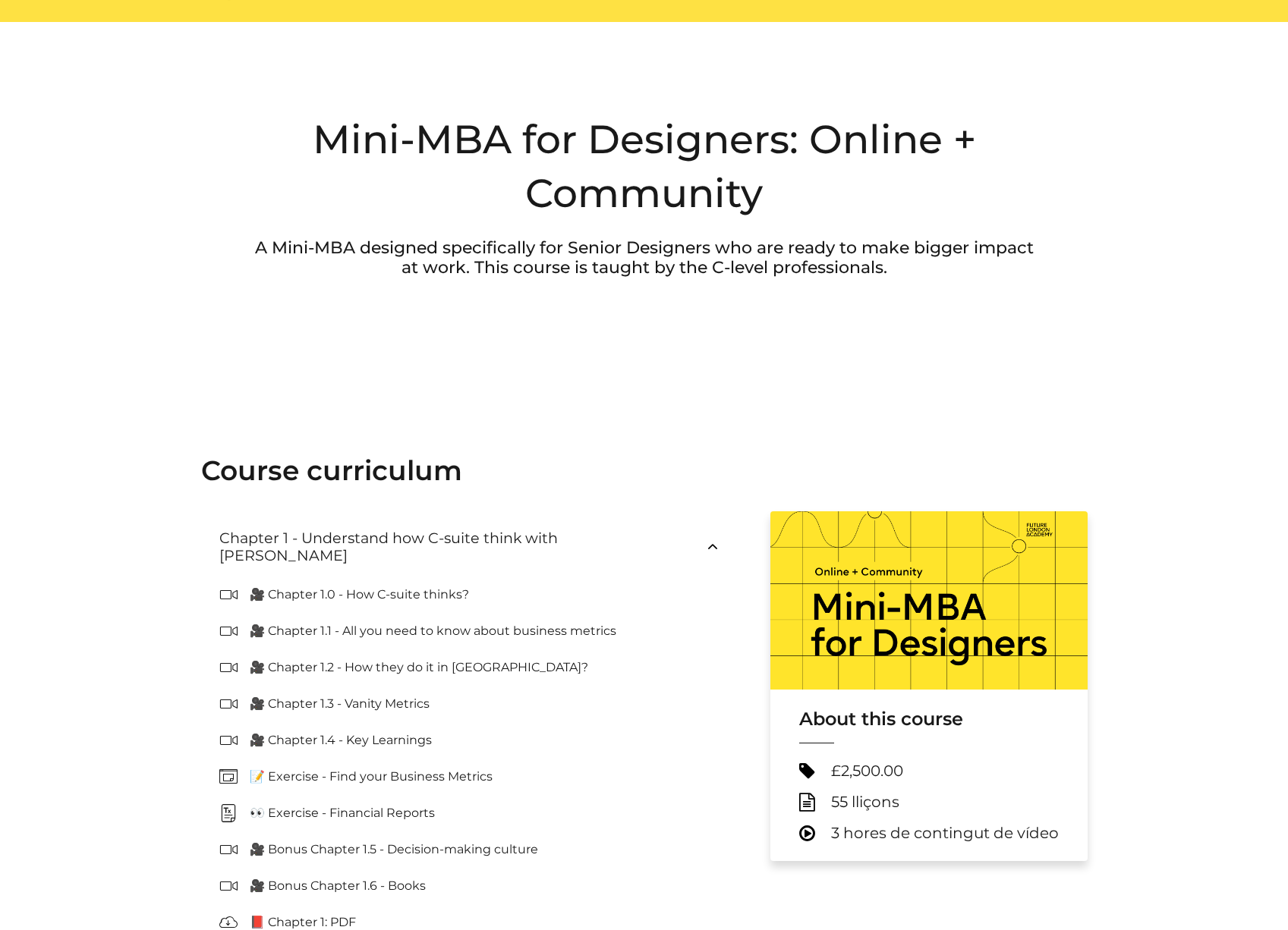
click at [224, 768] on icon at bounding box center [234, 776] width 30 height 18
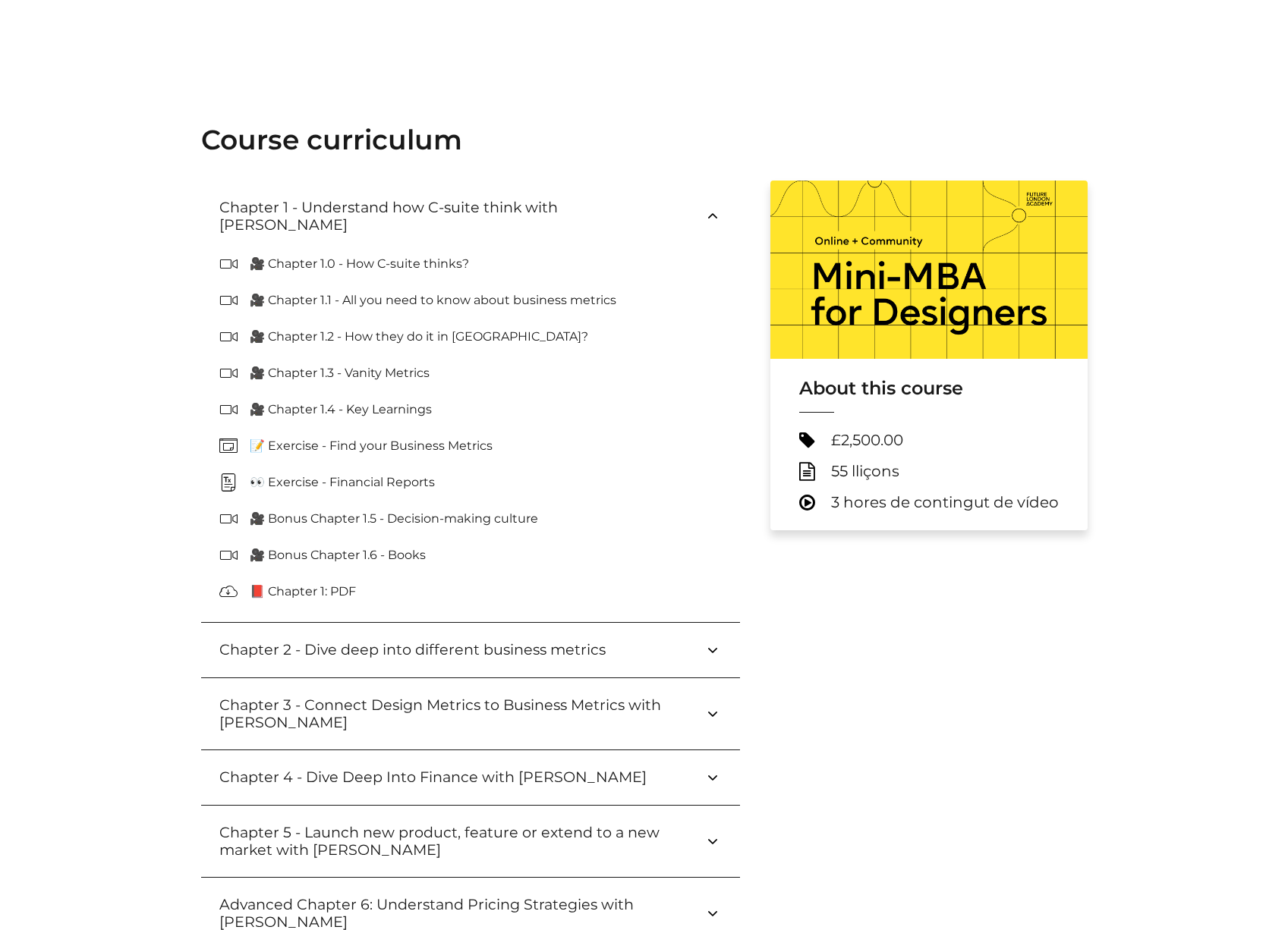
scroll to position [410, 0]
click at [808, 503] on icon at bounding box center [808, 503] width 20 height 19
click at [432, 642] on h3 "Chapter 2 - Dive deep into different business metrics" at bounding box center [424, 651] width 410 height 18
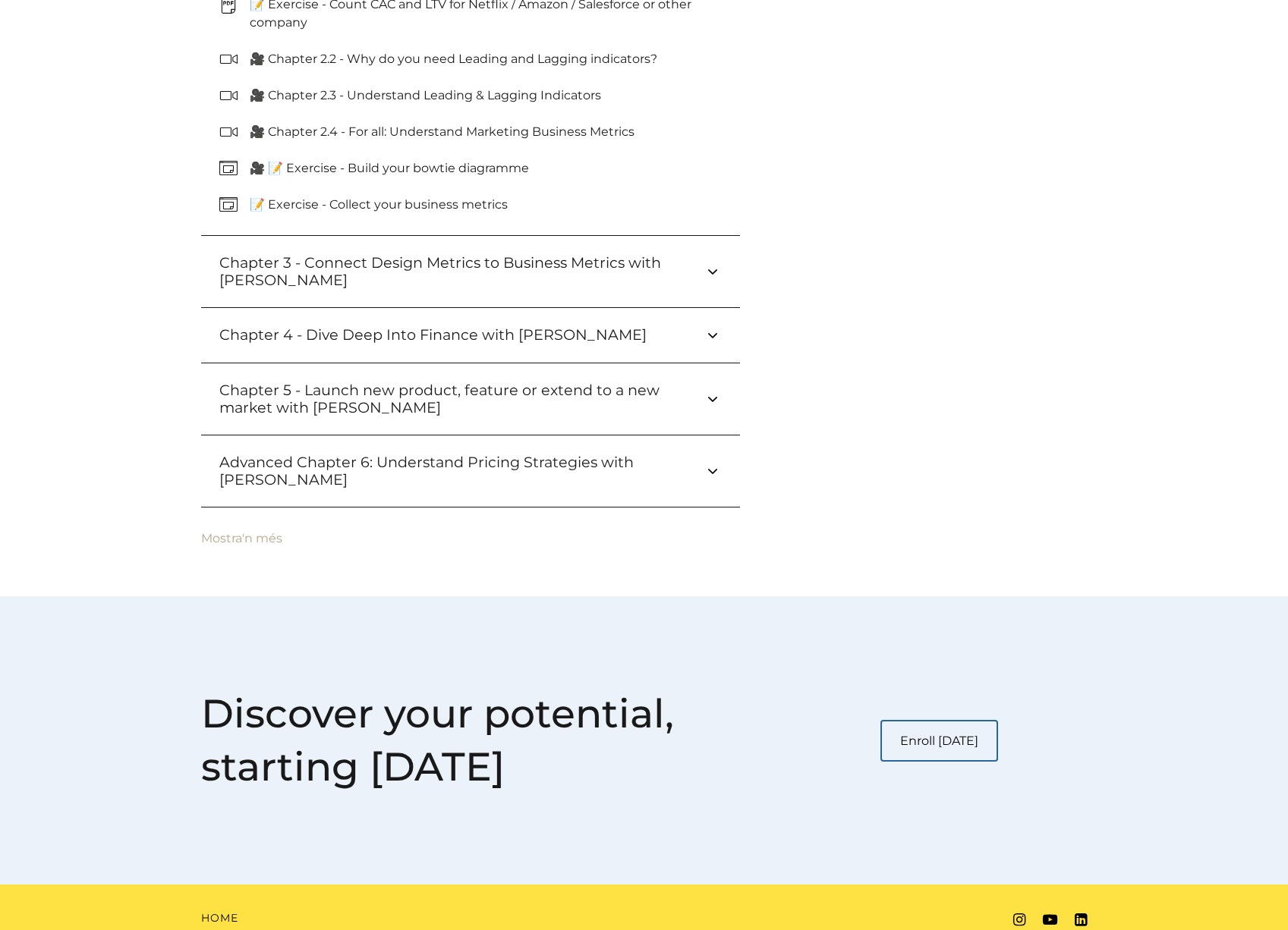
scroll to position [1208, 0]
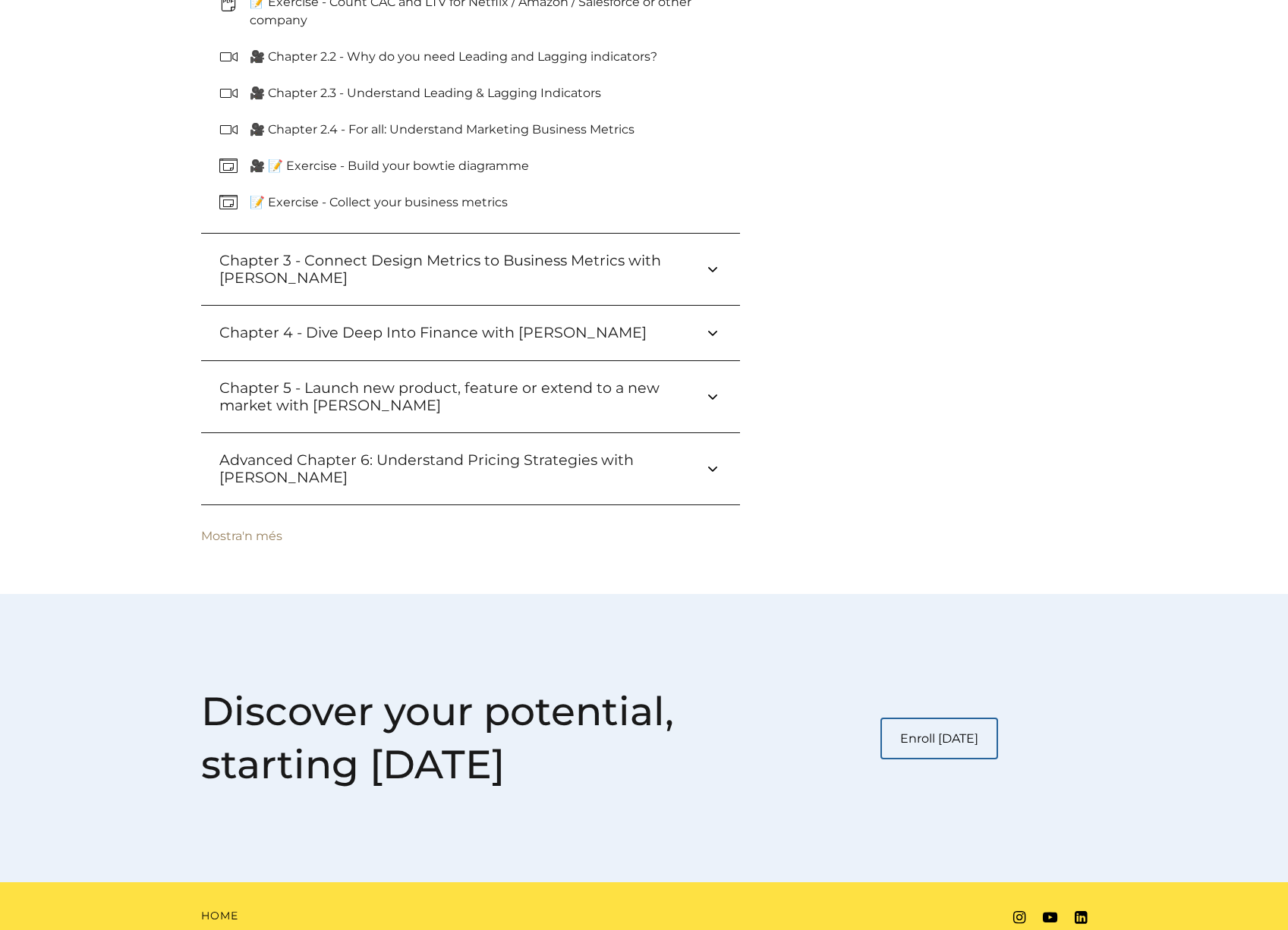
click at [264, 533] on button "Mostra'n més" at bounding box center [241, 536] width 81 height 14
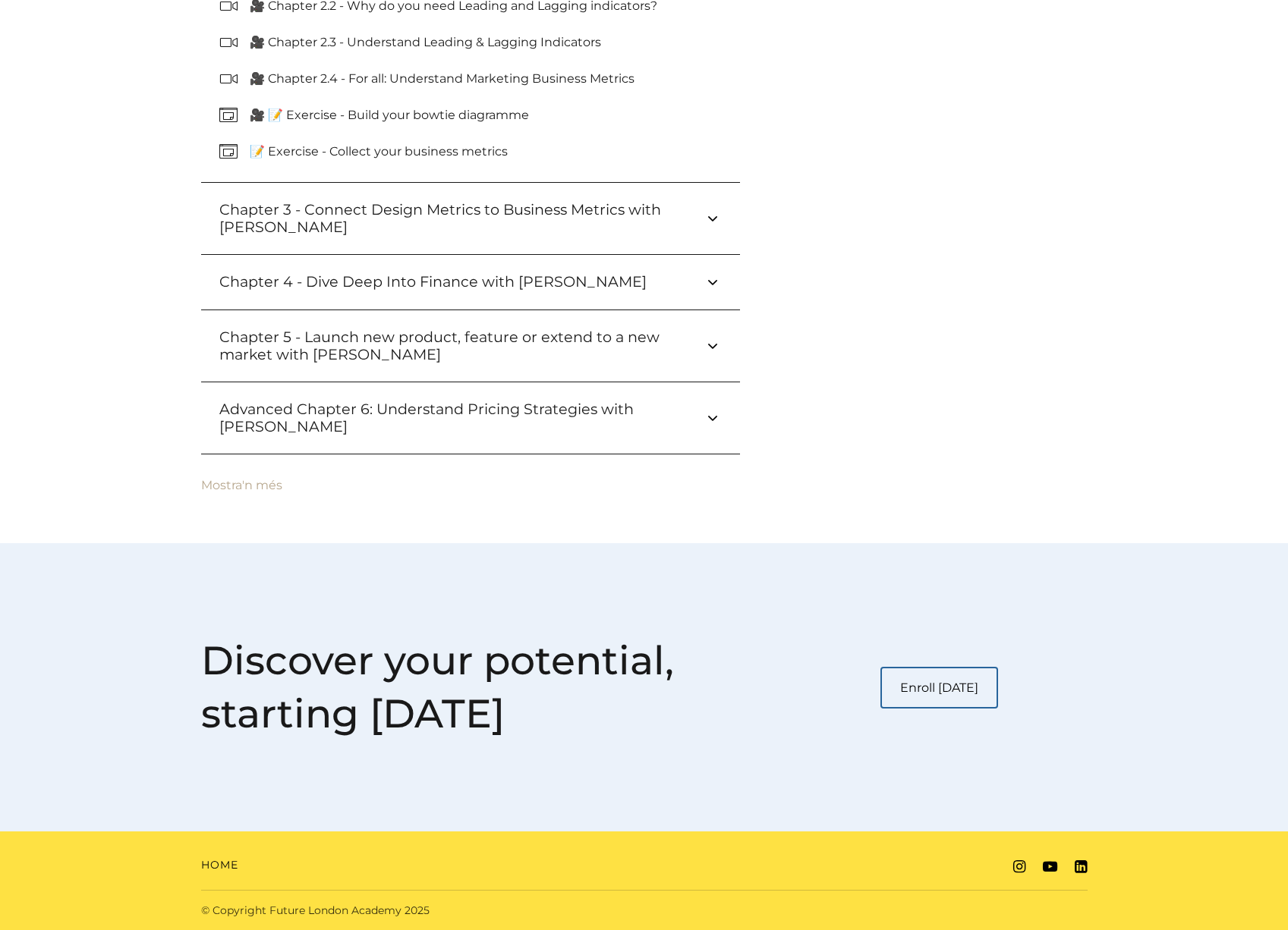
scroll to position [1257, 0]
click at [256, 482] on button "Mostra'n més" at bounding box center [241, 486] width 81 height 14
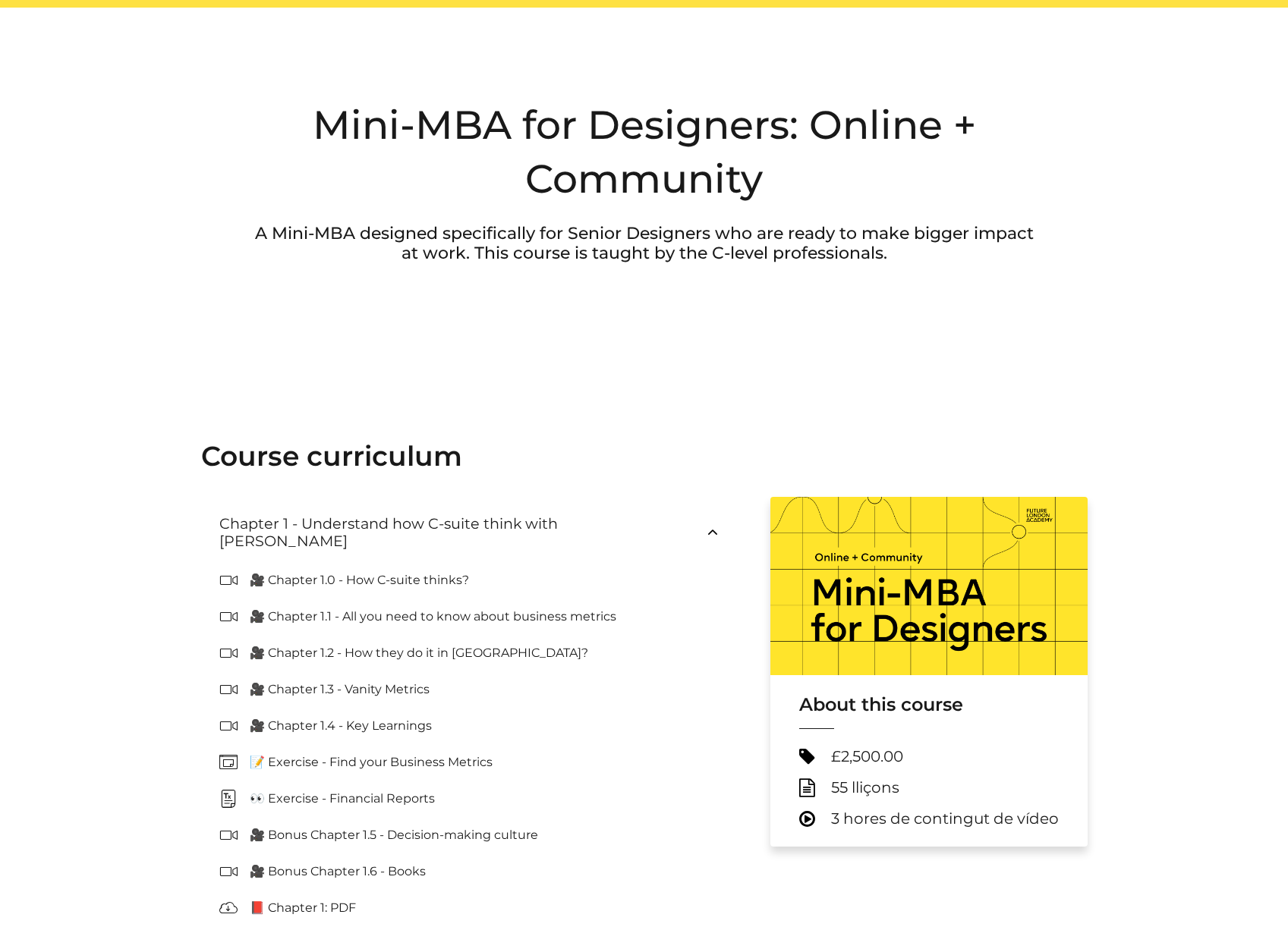
scroll to position [95, 0]
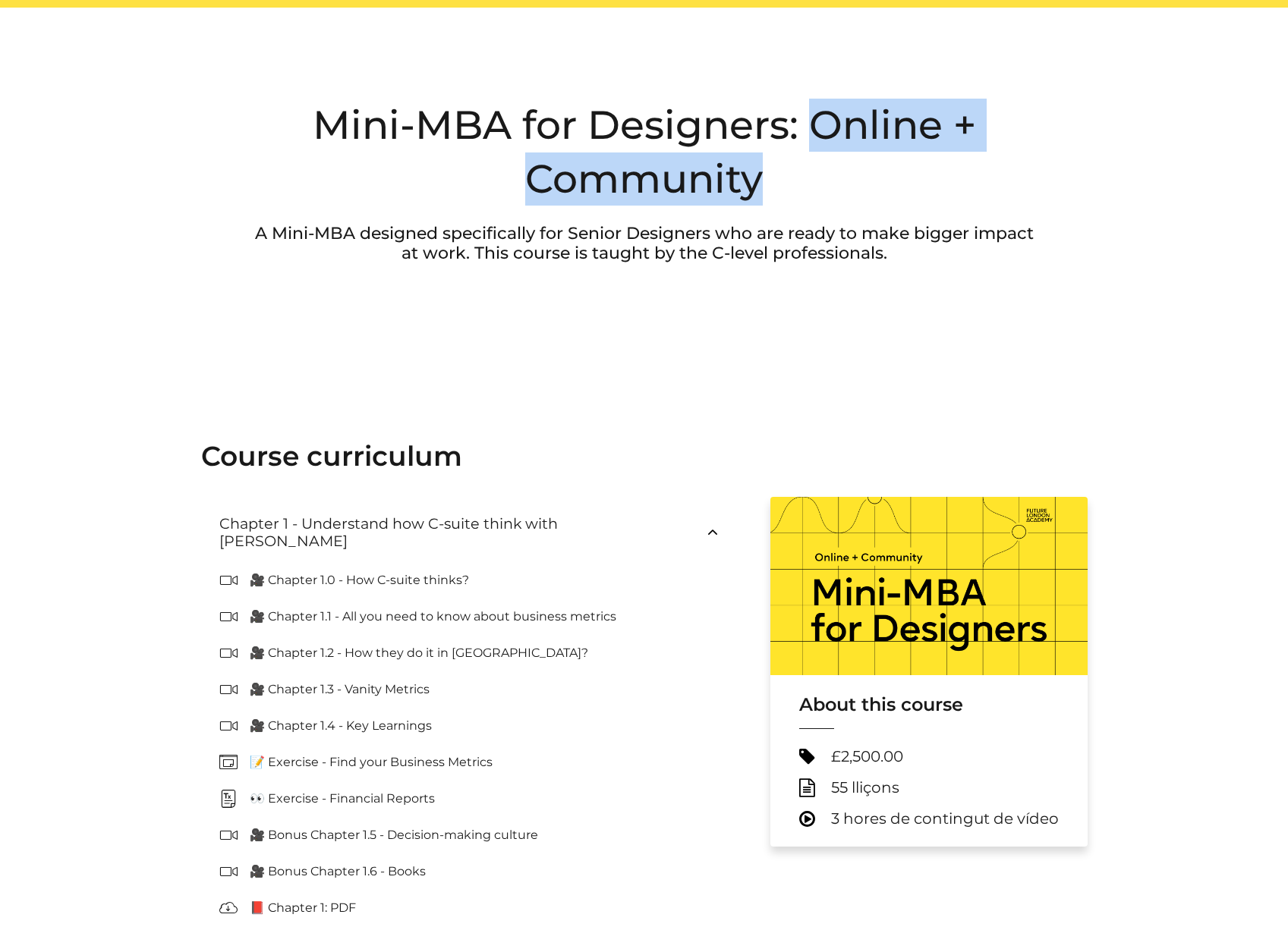
drag, startPoint x: 820, startPoint y: 121, endPoint x: 885, endPoint y: 197, distance: 100.0
click at [885, 197] on h2 "Mini-MBA for Designers: Online + Community" at bounding box center [644, 151] width 797 height 106
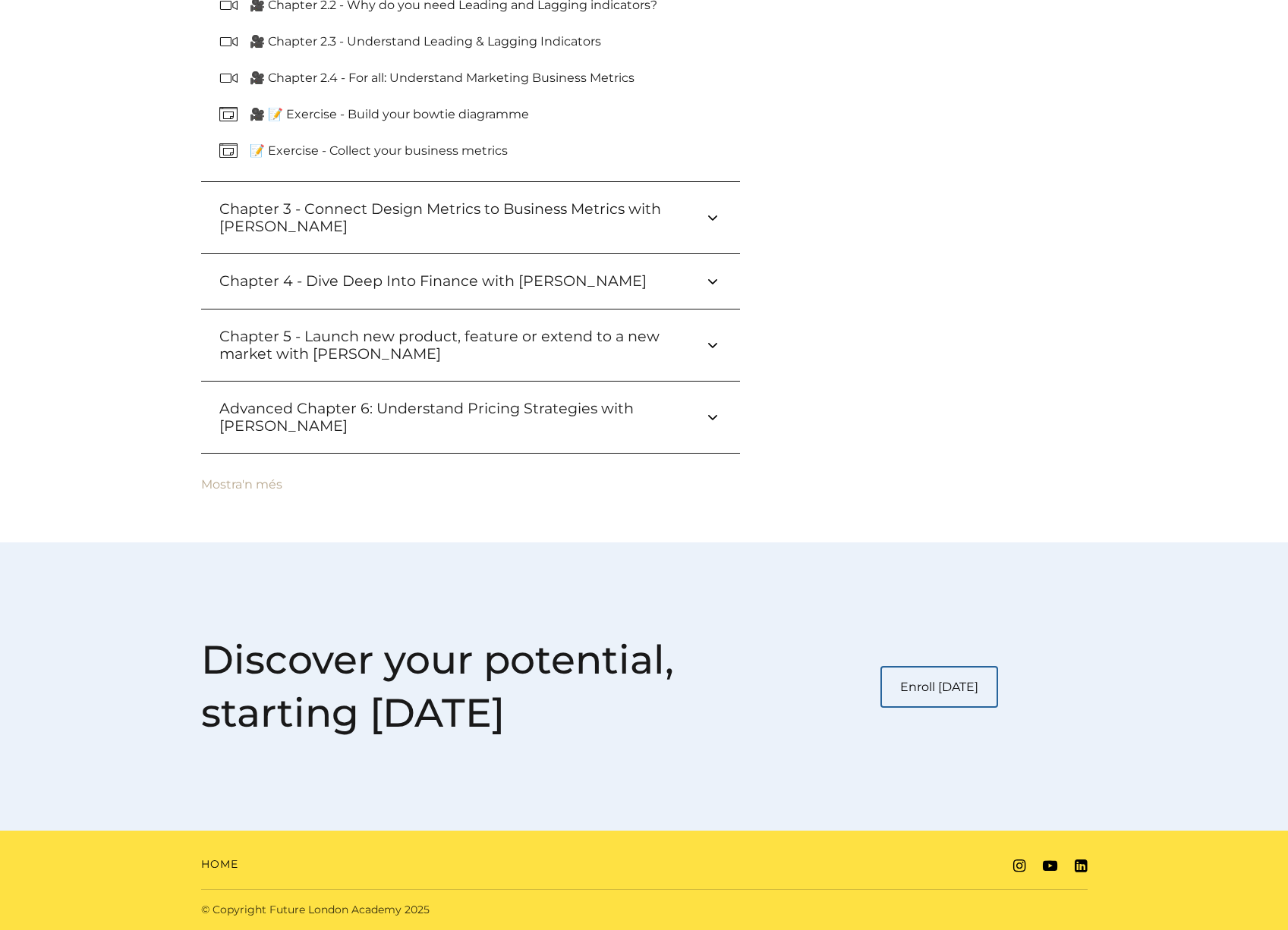
scroll to position [1257, 0]
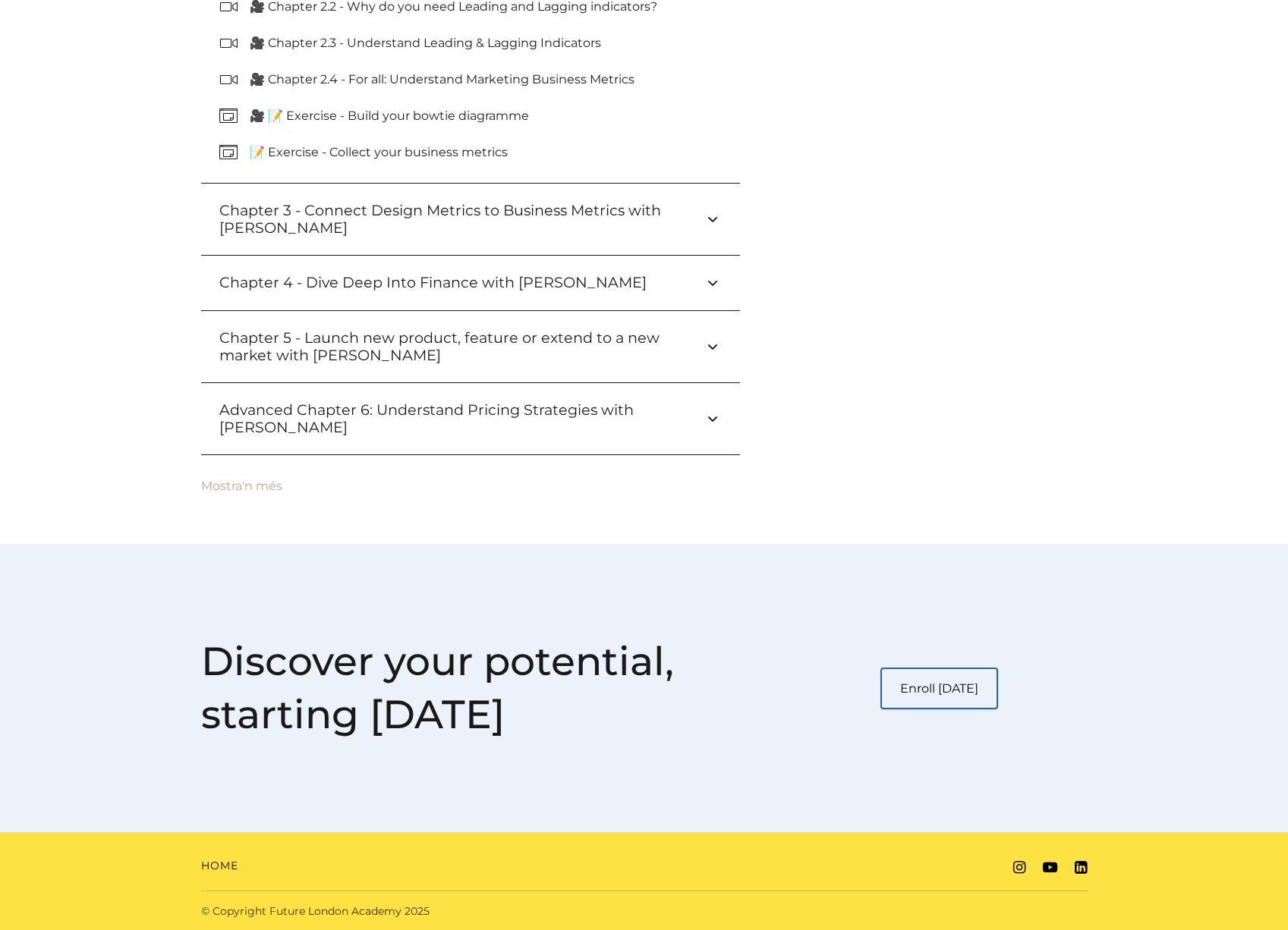
click at [951, 697] on link "Enroll today" at bounding box center [939, 688] width 118 height 41
